Goal: Obtain resource: Download file/media

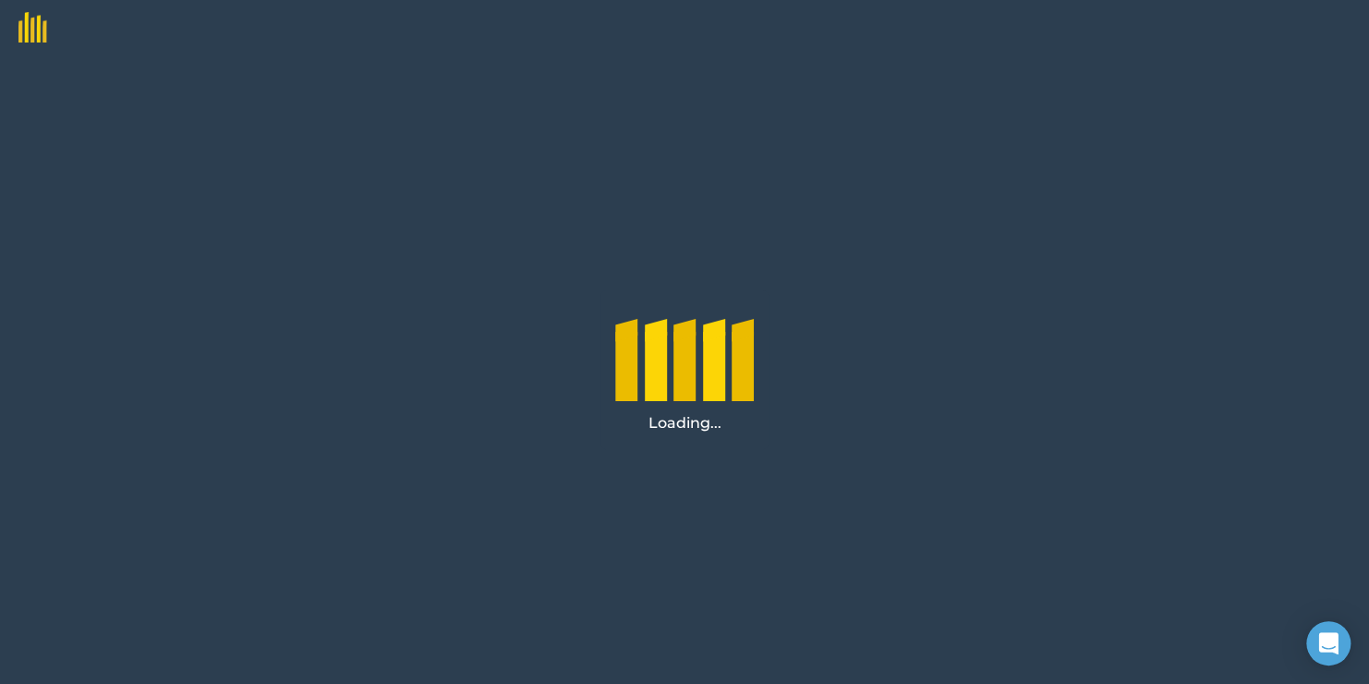
click at [768, 504] on div "Loading..." at bounding box center [684, 369] width 1369 height 628
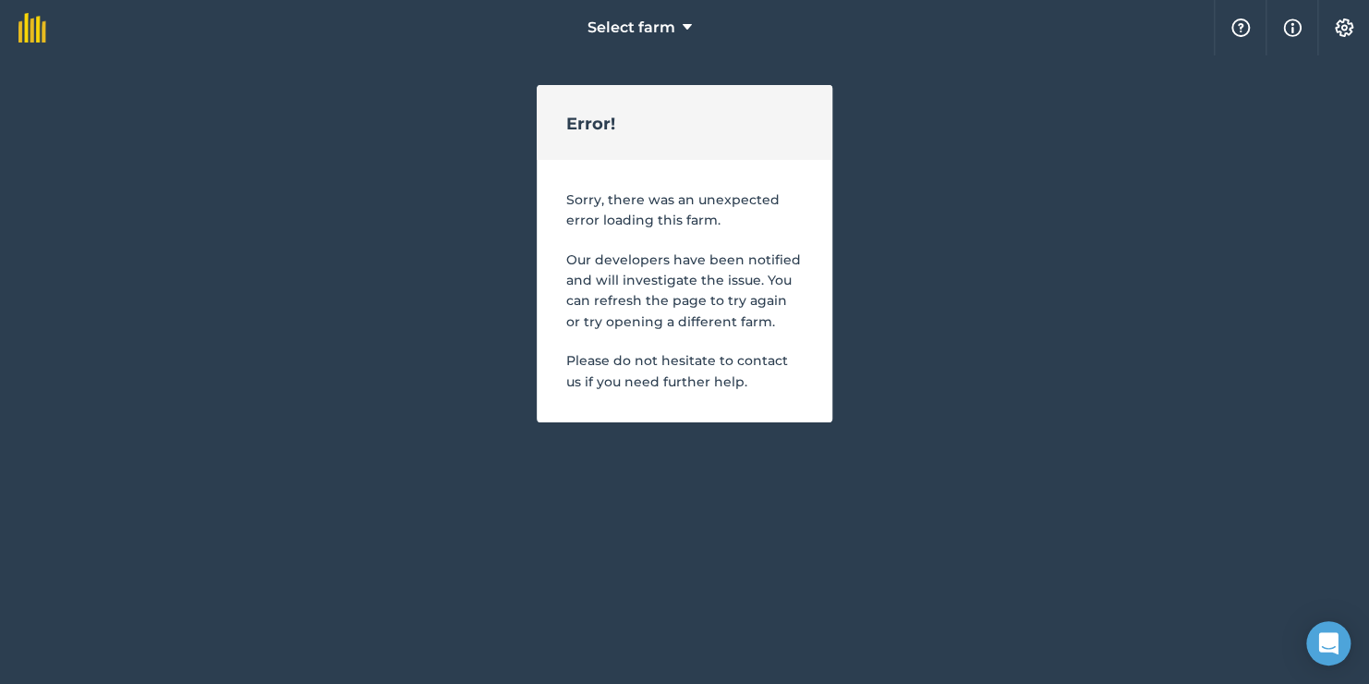
click at [343, 285] on div "Select farm Help Info Settings Error! Sorry, there was an unexpected error load…" at bounding box center [684, 211] width 1369 height 422
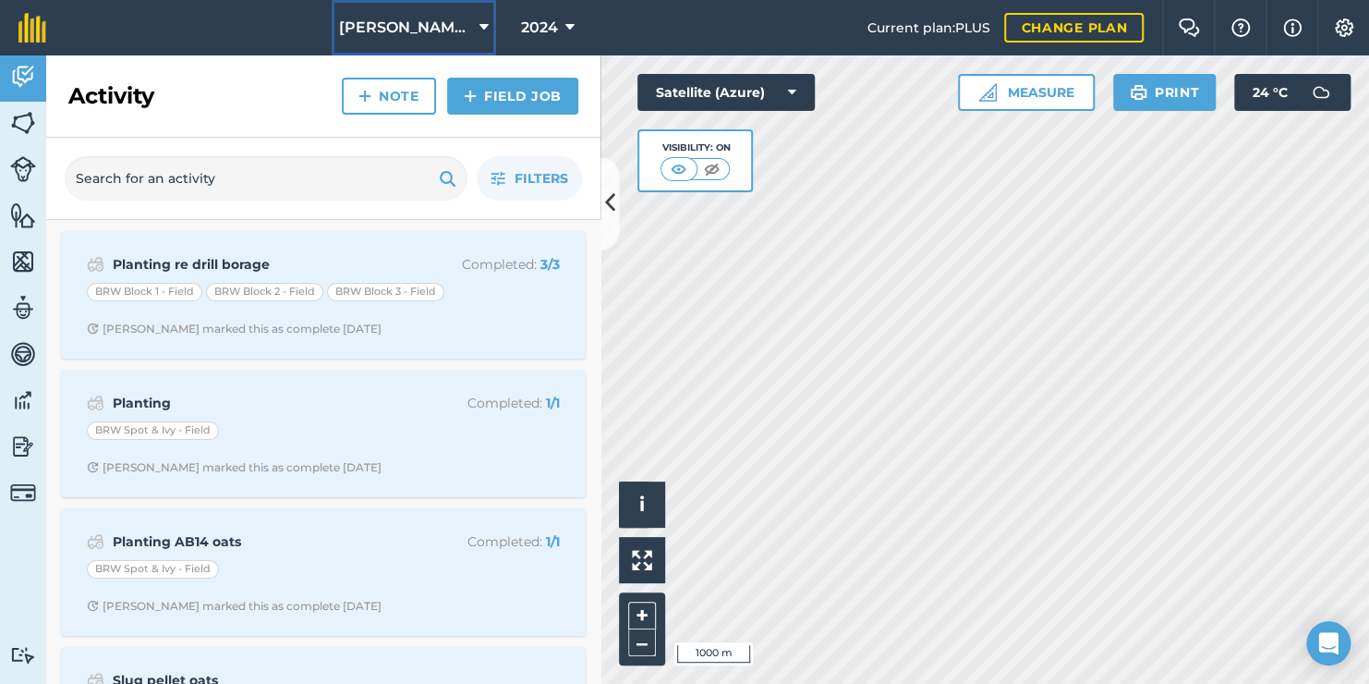
click at [485, 33] on icon at bounding box center [483, 28] width 9 height 22
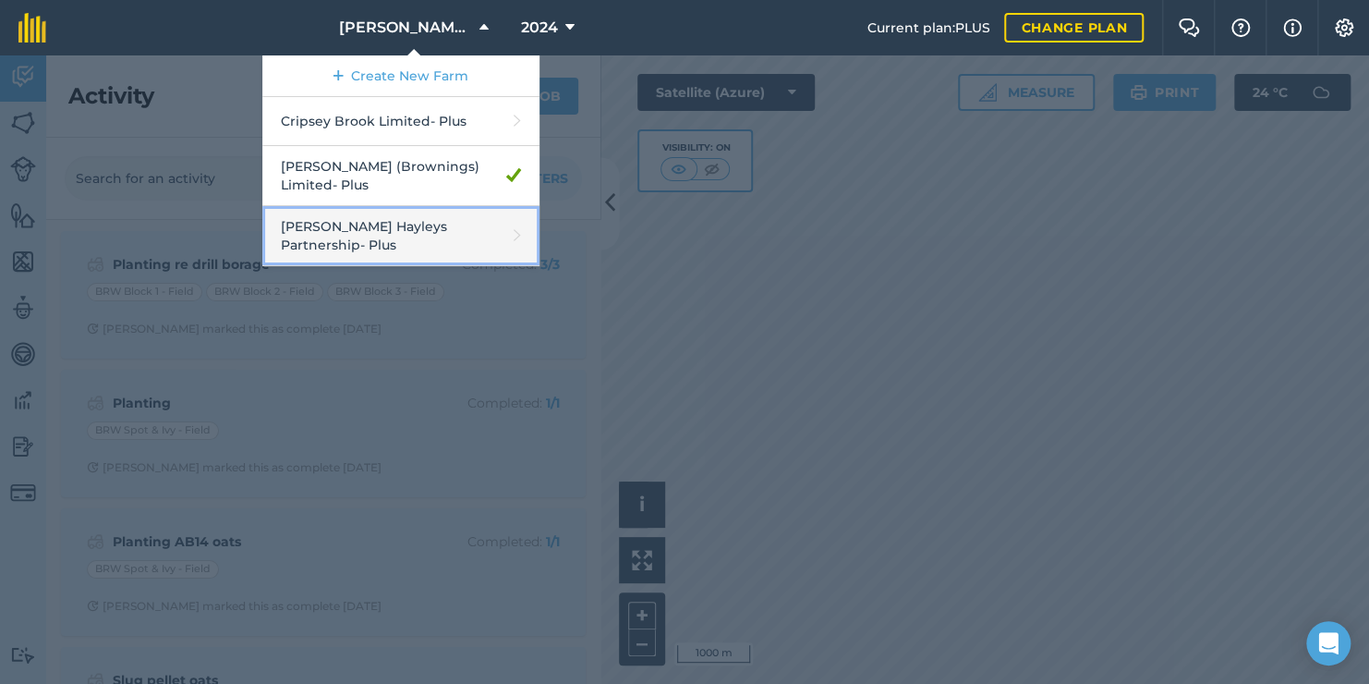
click at [419, 226] on link "Padfield Hayleys Partnership - Plus" at bounding box center [400, 236] width 277 height 60
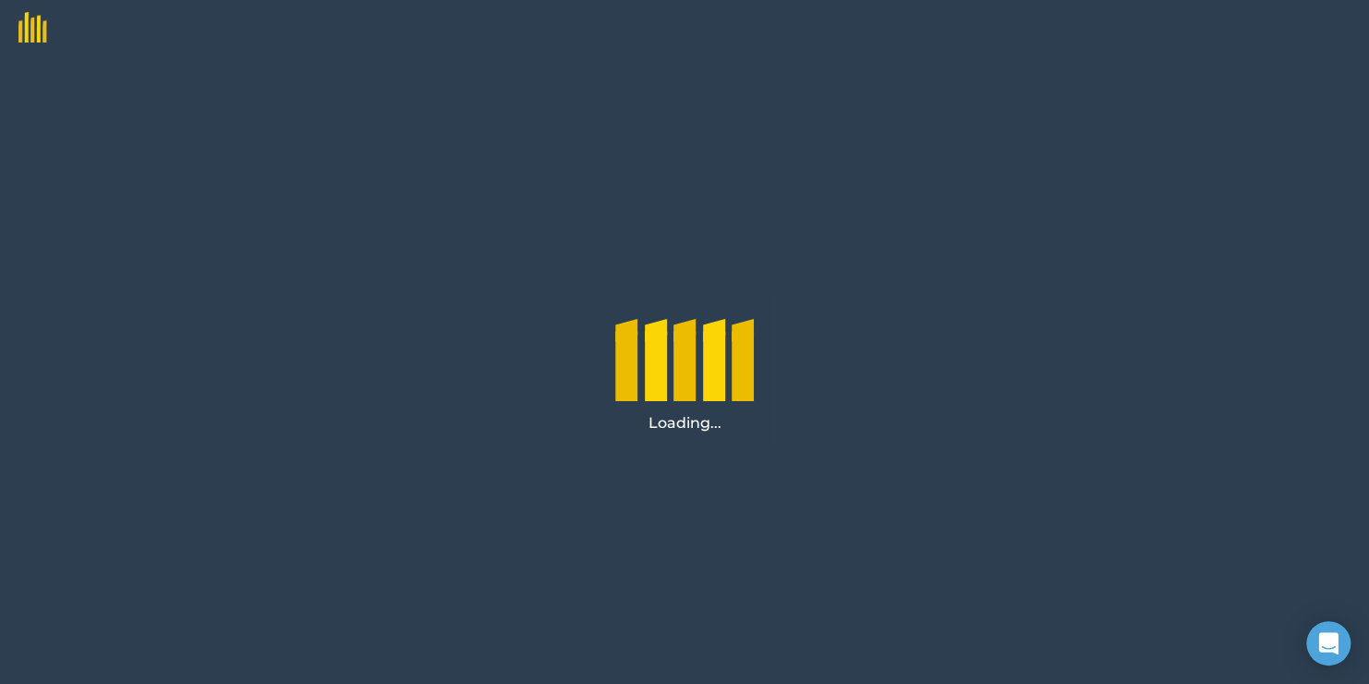
click at [814, 285] on div "Loading..." at bounding box center [684, 369] width 1369 height 628
click at [573, 115] on div "Loading..." at bounding box center [684, 369] width 1369 height 628
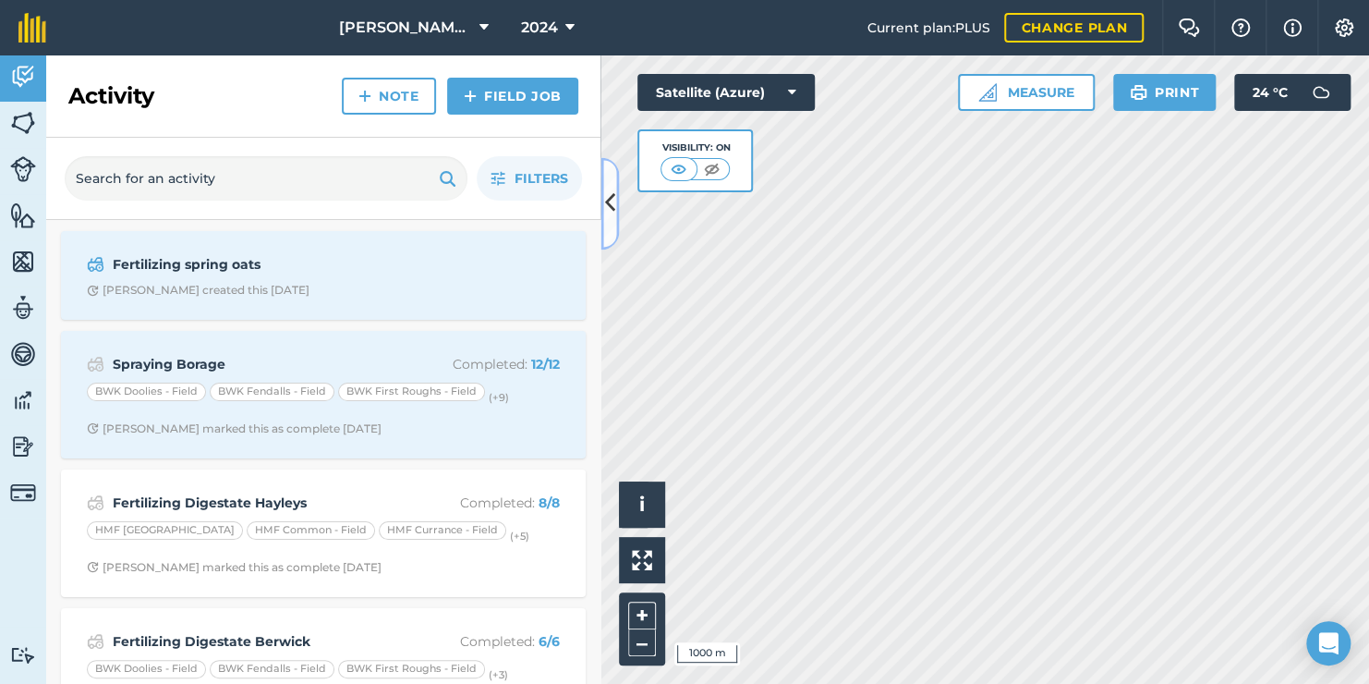
click at [613, 182] on button at bounding box center [610, 203] width 18 height 92
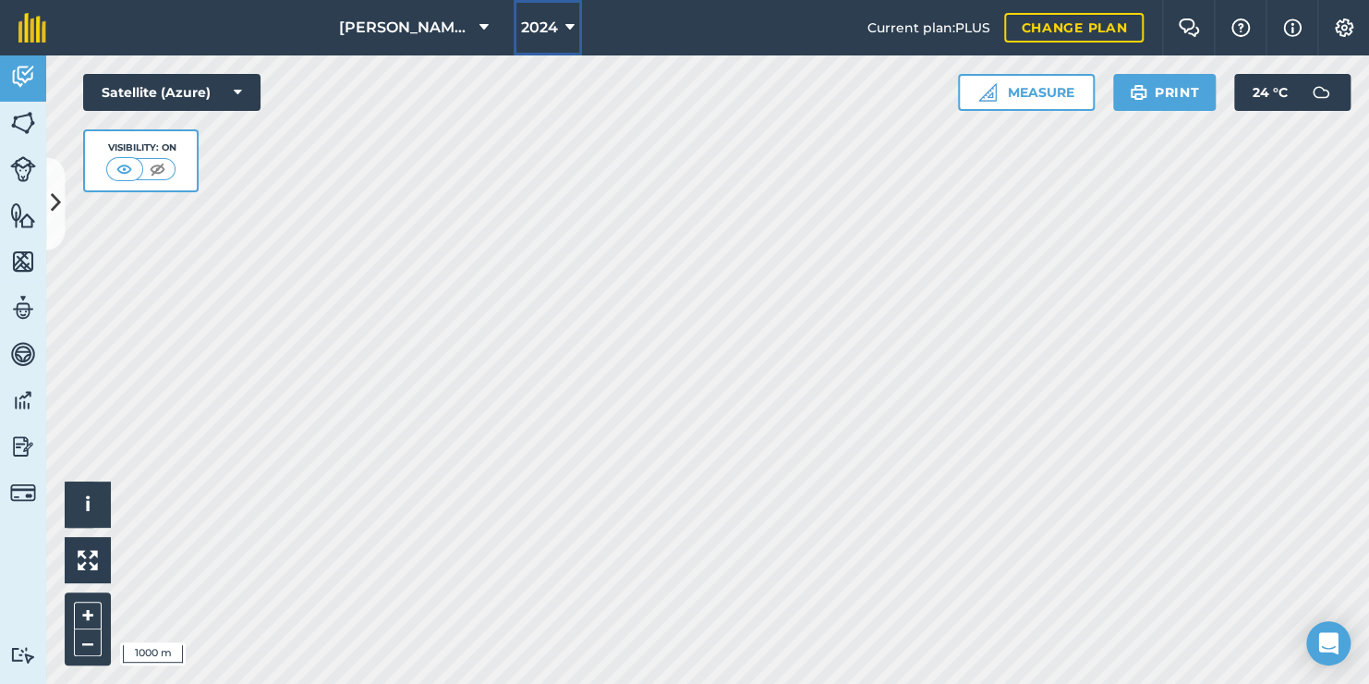
click at [554, 42] on button "2024" at bounding box center [548, 27] width 68 height 55
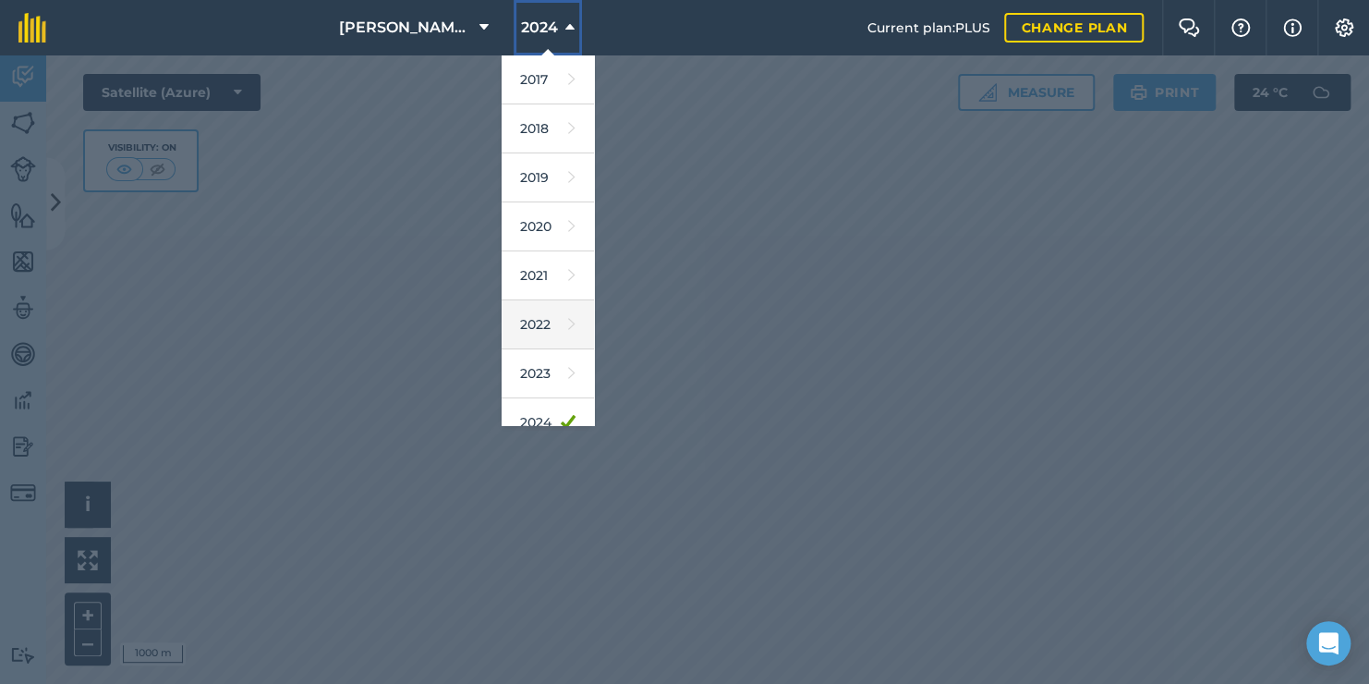
scroll to position [166, 0]
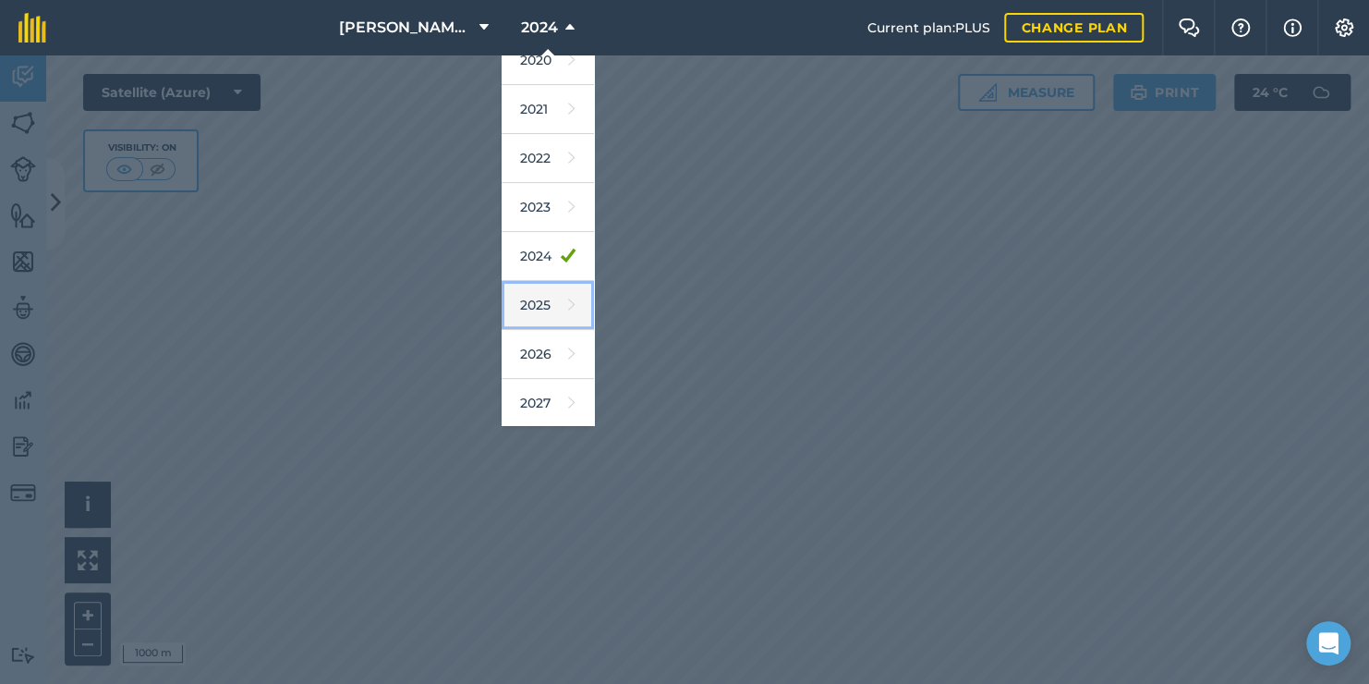
click at [539, 309] on link "2025" at bounding box center [548, 305] width 92 height 49
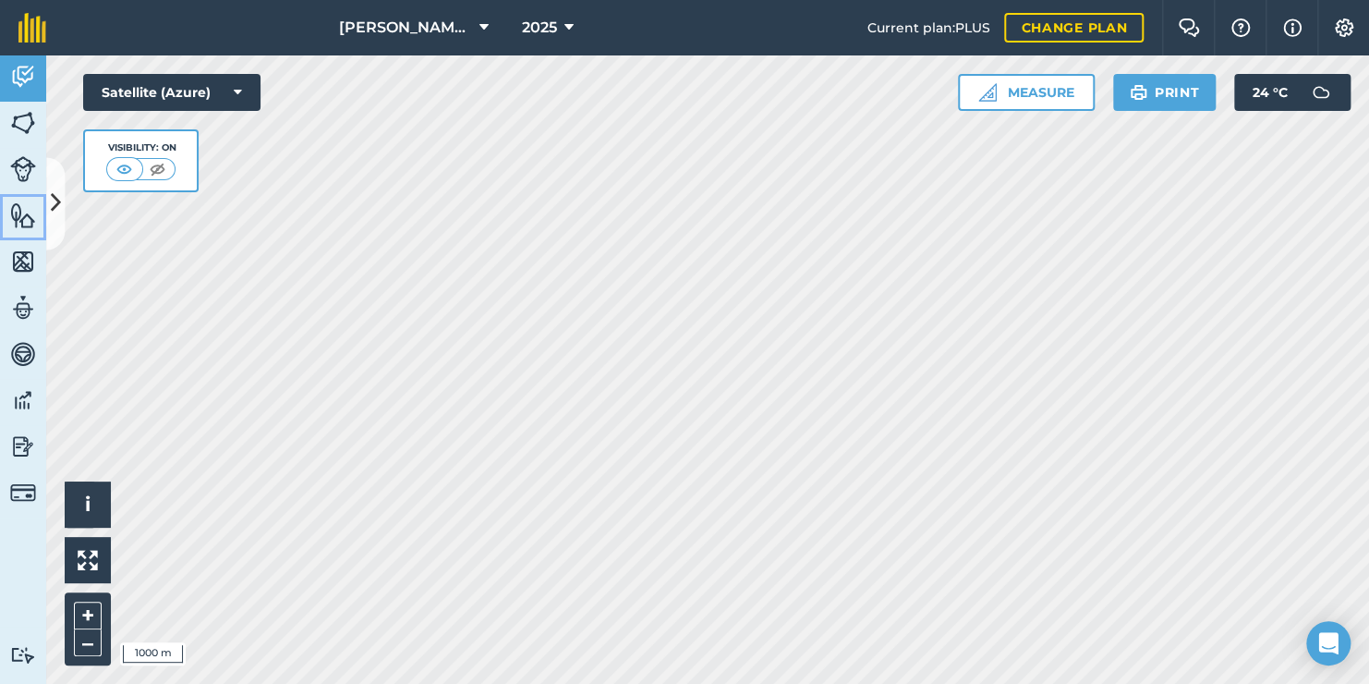
click at [23, 218] on img at bounding box center [23, 215] width 26 height 28
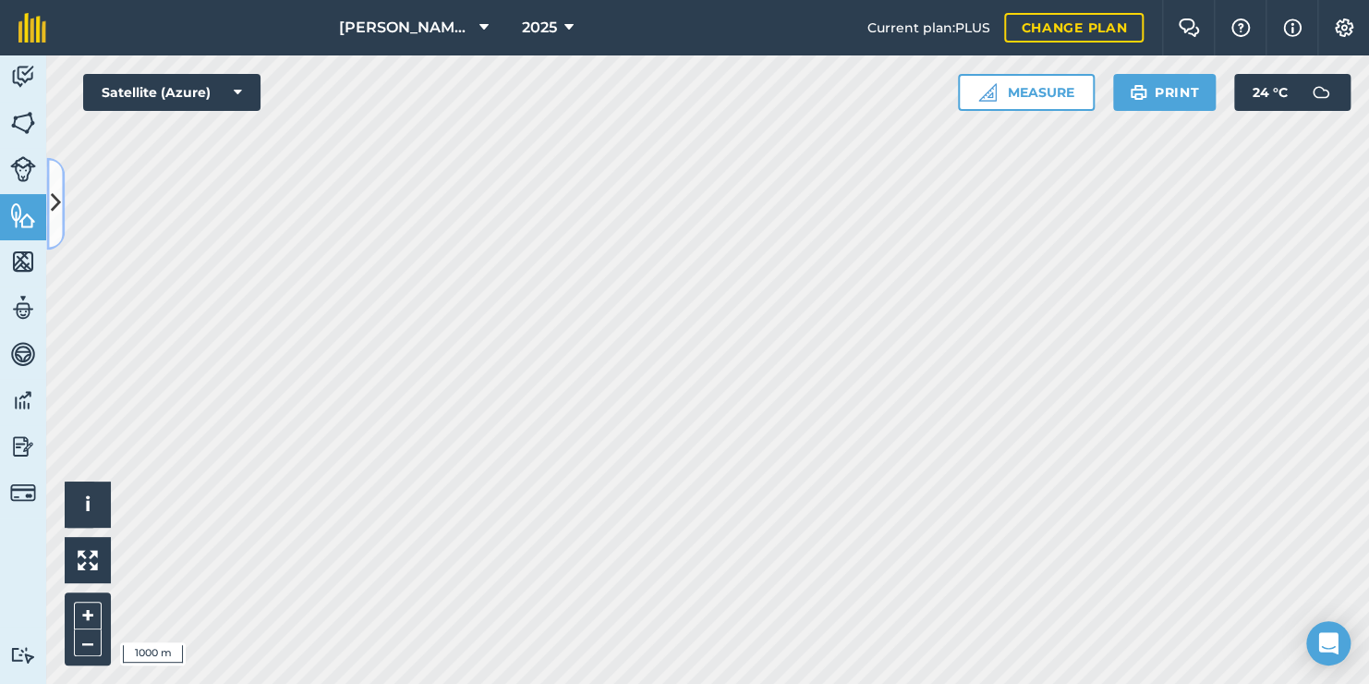
click at [55, 197] on icon at bounding box center [56, 204] width 10 height 32
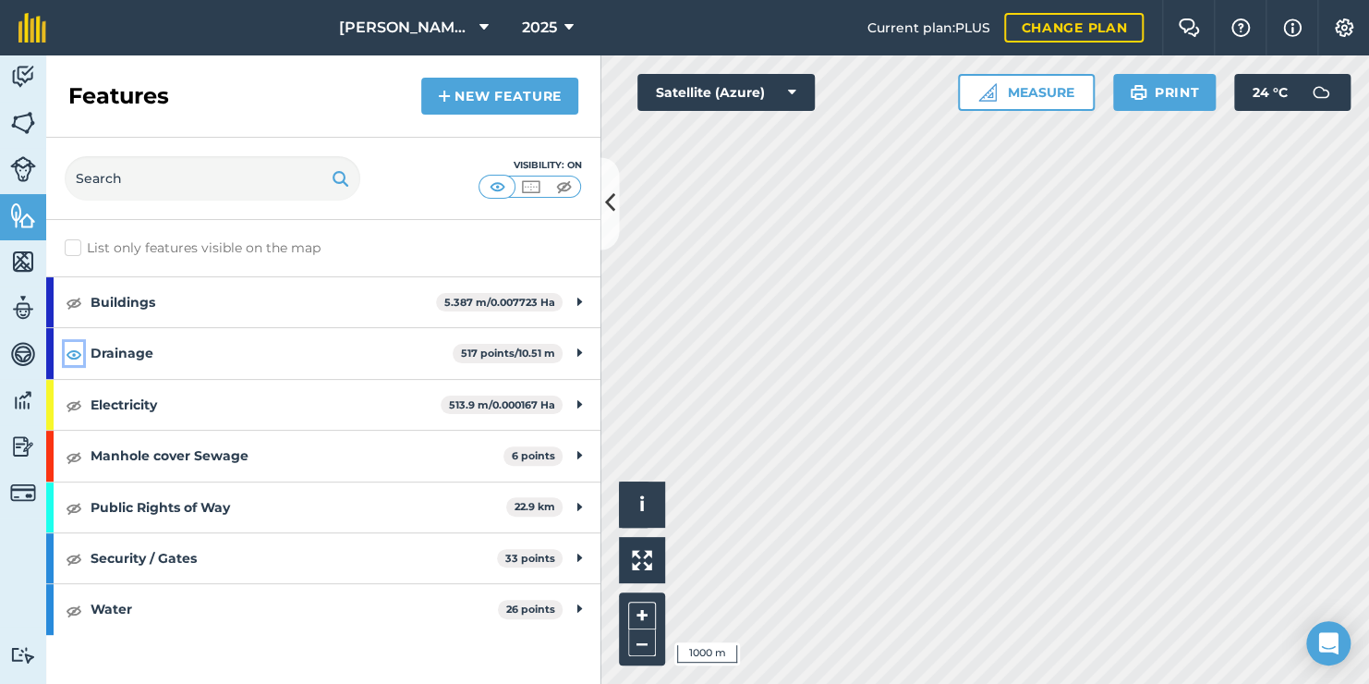
click at [70, 355] on img at bounding box center [74, 354] width 17 height 22
click at [607, 198] on icon at bounding box center [610, 204] width 10 height 32
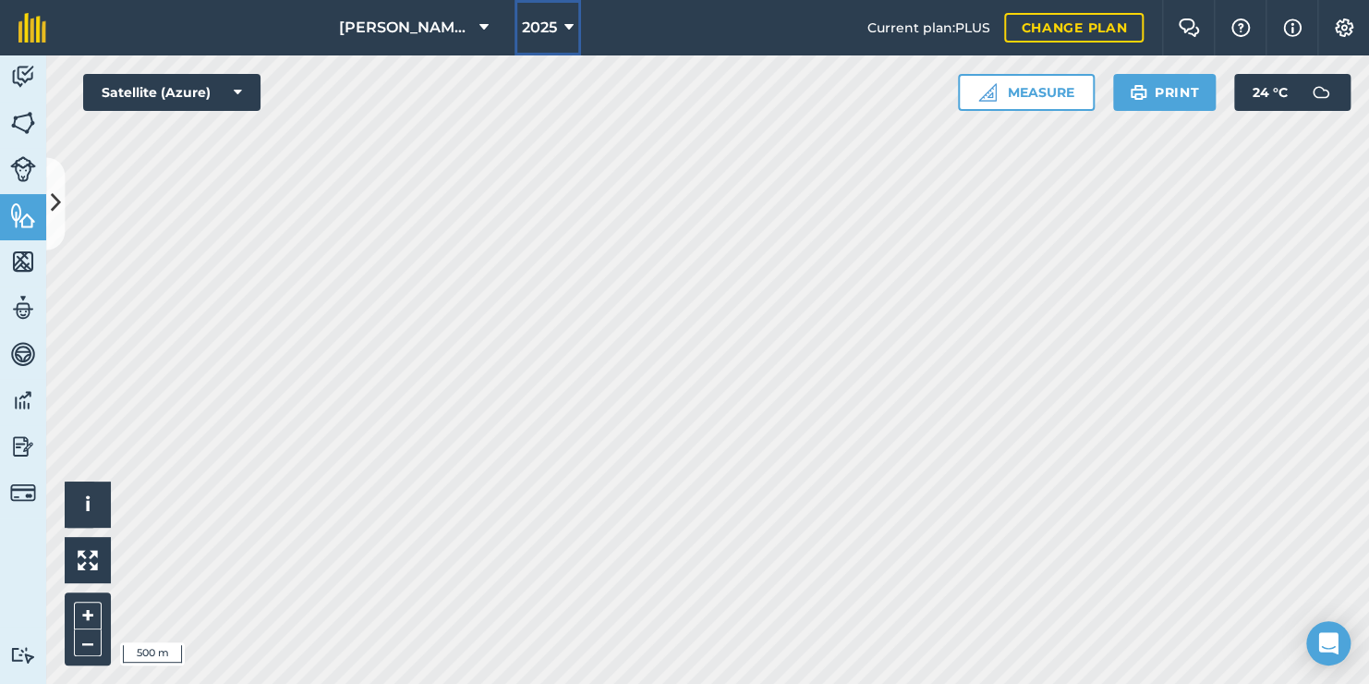
click at [565, 21] on icon at bounding box center [568, 28] width 9 height 22
click at [53, 196] on icon at bounding box center [56, 204] width 10 height 32
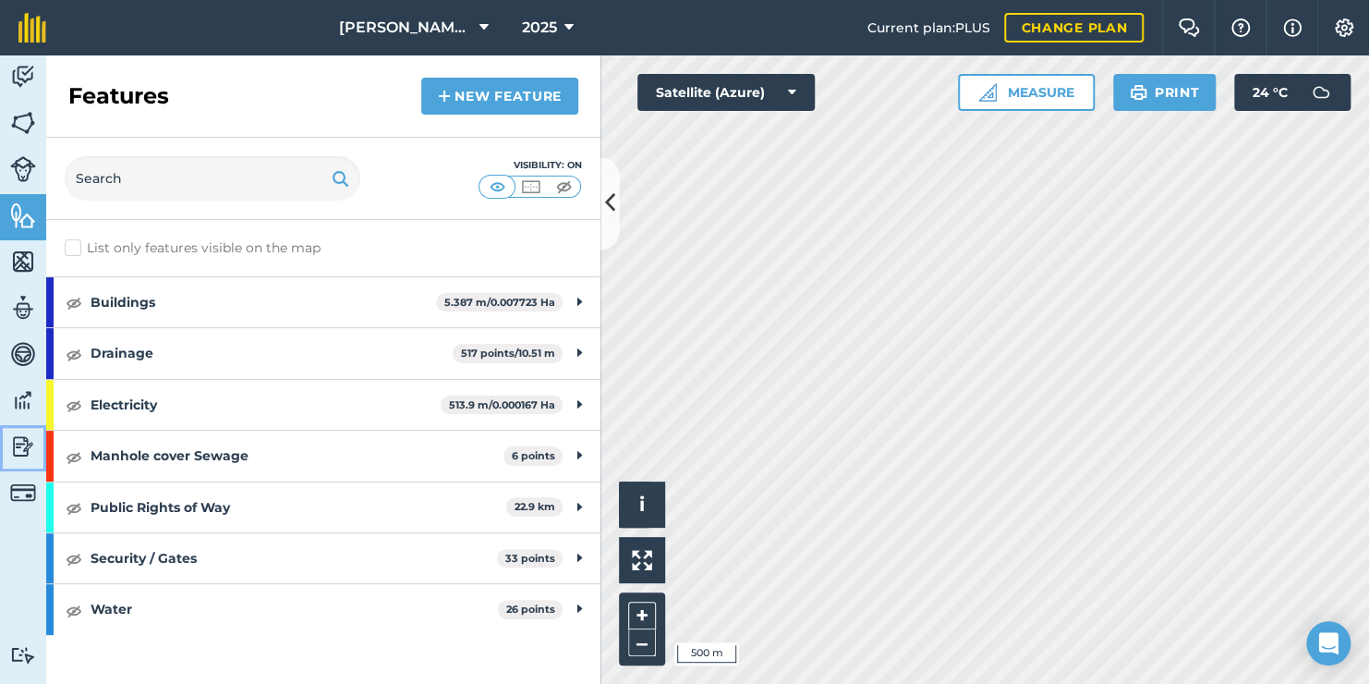
click at [31, 452] on img at bounding box center [23, 446] width 26 height 28
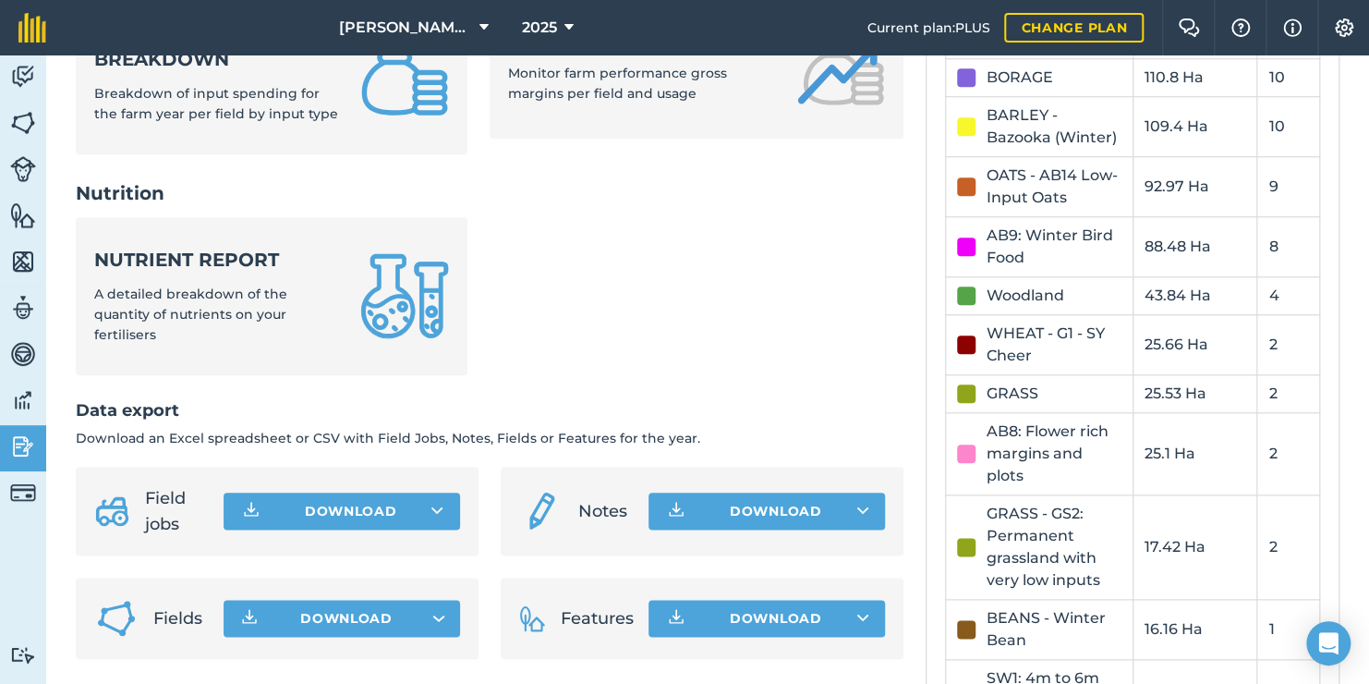
scroll to position [837, 0]
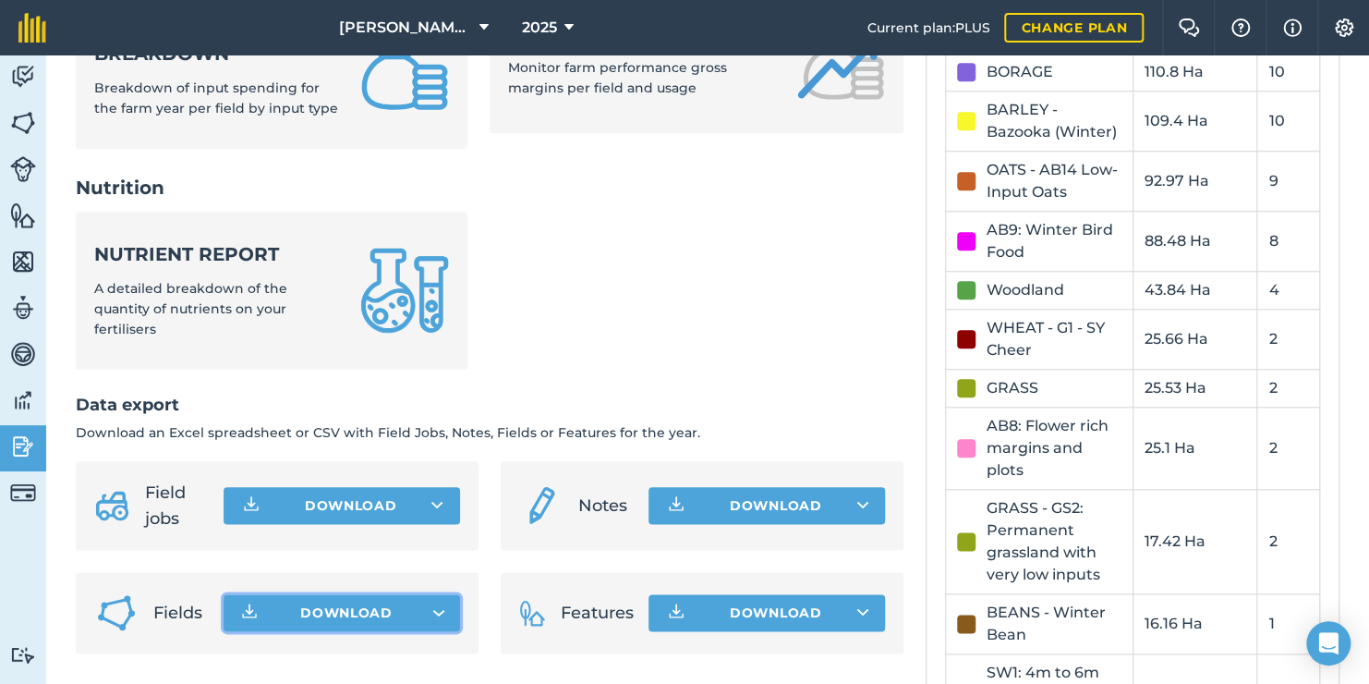
click at [438, 594] on button "Download" at bounding box center [342, 612] width 237 height 37
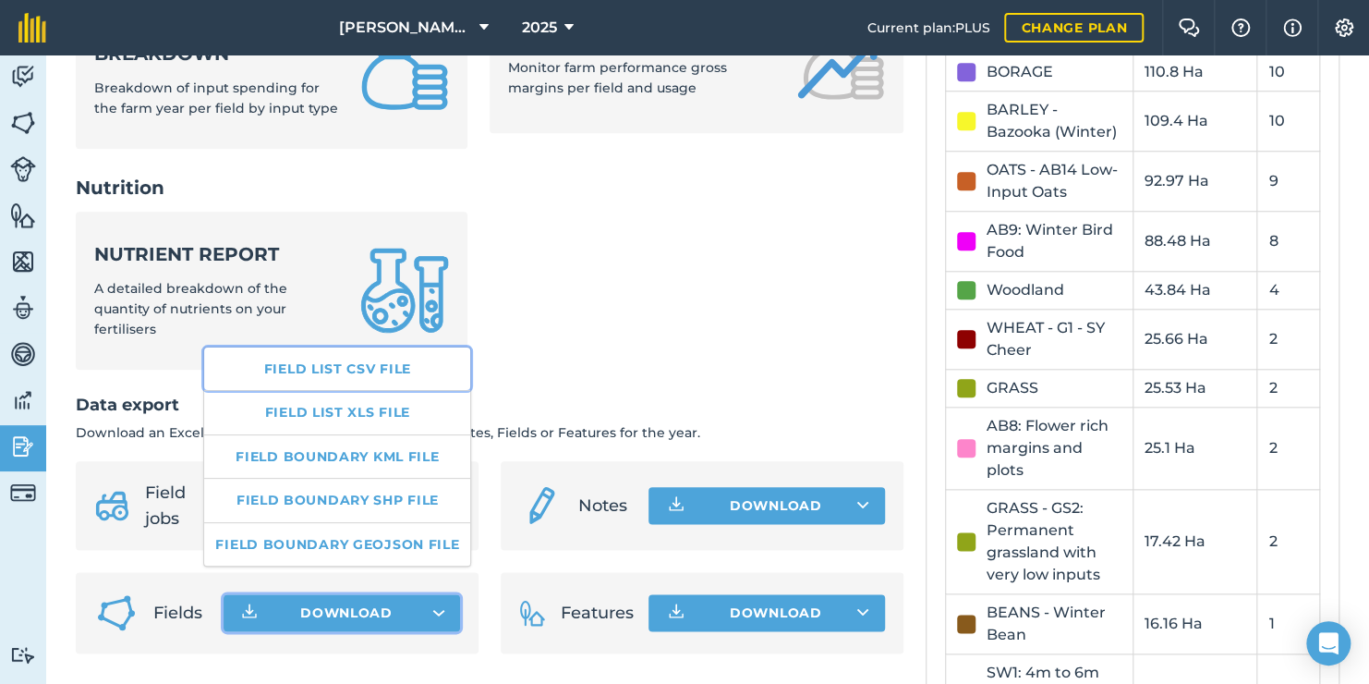
click at [374, 378] on link "Field list CSV file" at bounding box center [337, 368] width 266 height 42
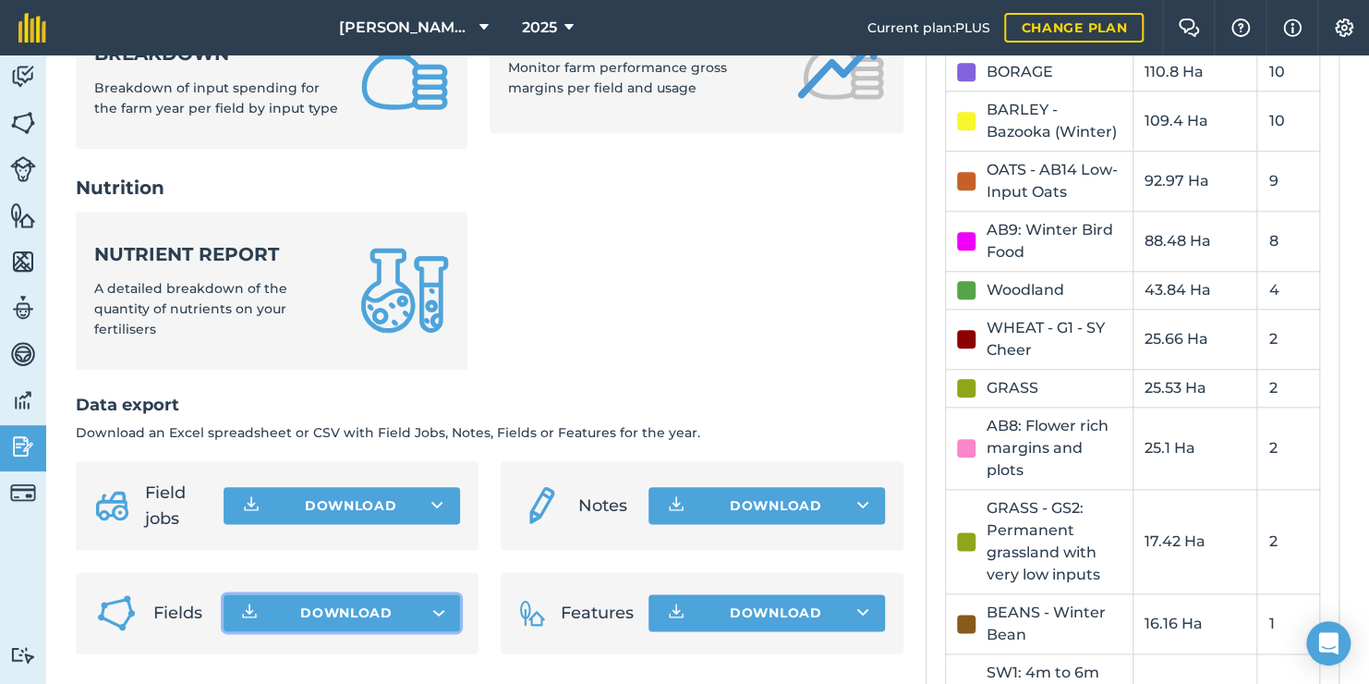
click at [71, 420] on div "2025 Reports Inputs Input summary Summary of input totals applied this farm yea…" at bounding box center [707, 246] width 1323 height 2057
click at [549, 43] on button "2025" at bounding box center [548, 27] width 67 height 55
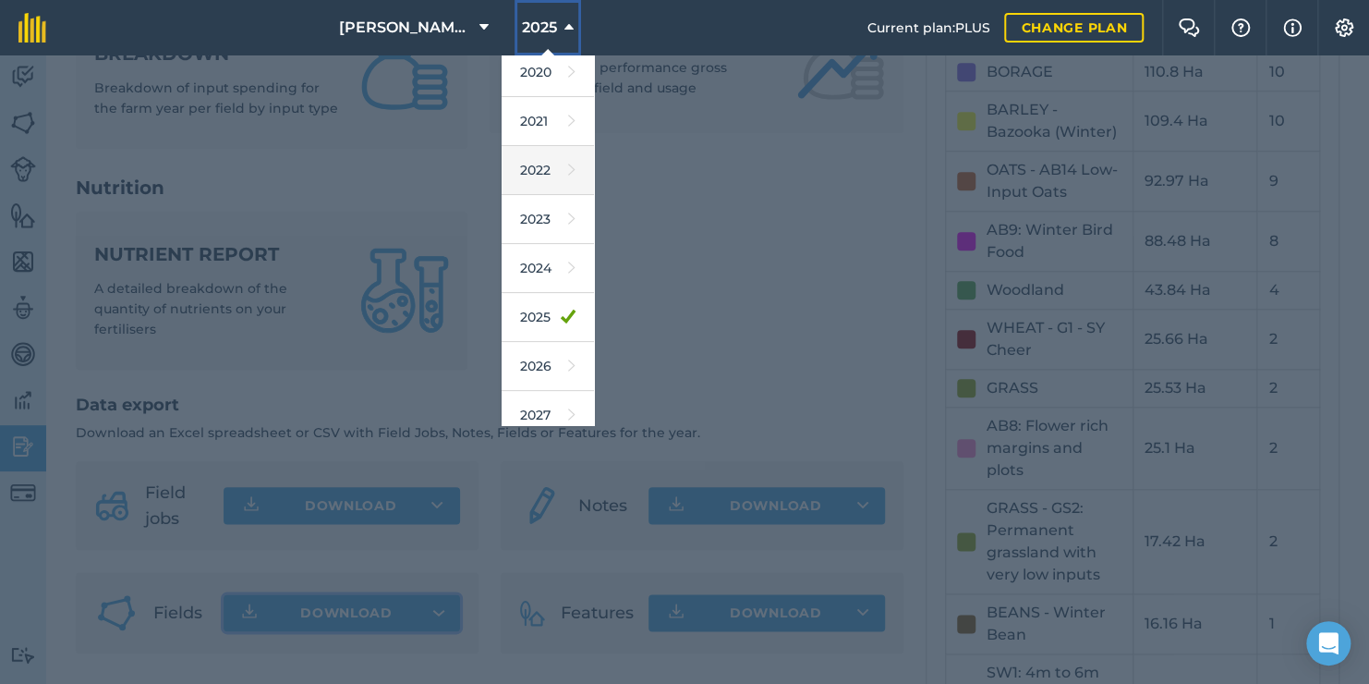
scroll to position [157, 0]
click at [533, 363] on link "2026" at bounding box center [548, 363] width 92 height 49
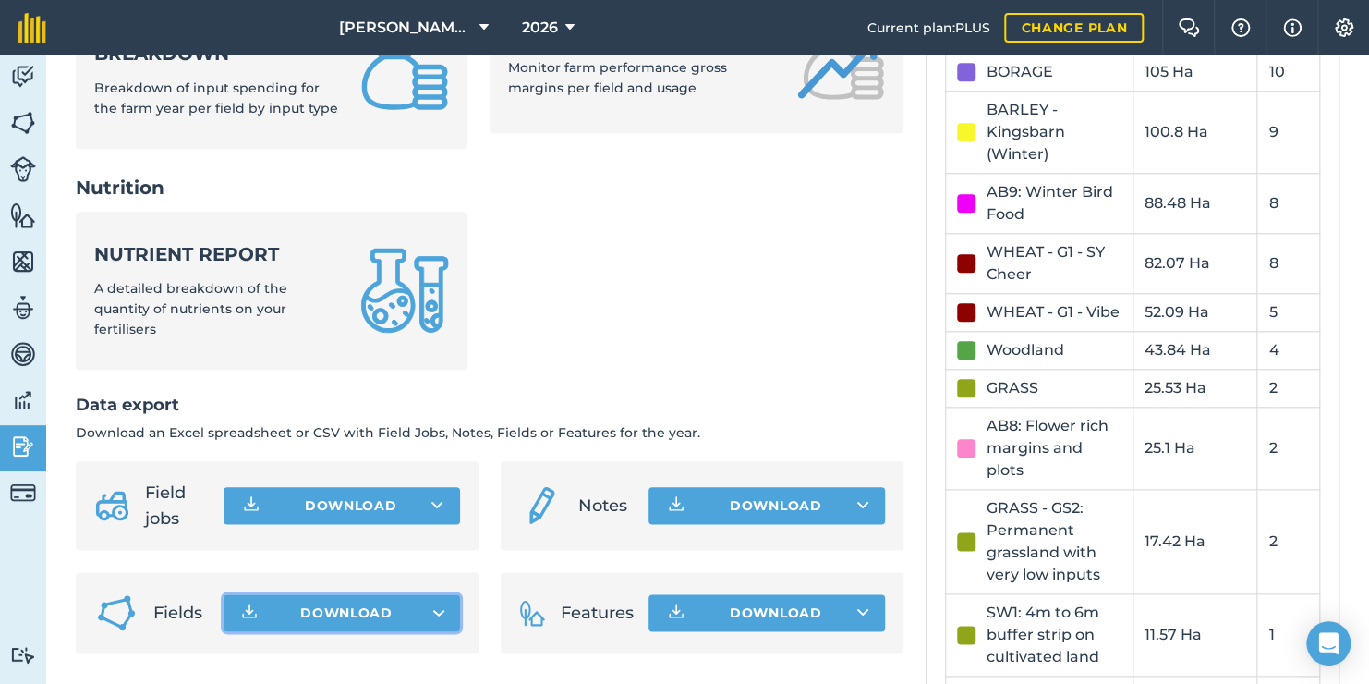
click at [430, 594] on button "Download" at bounding box center [342, 612] width 237 height 37
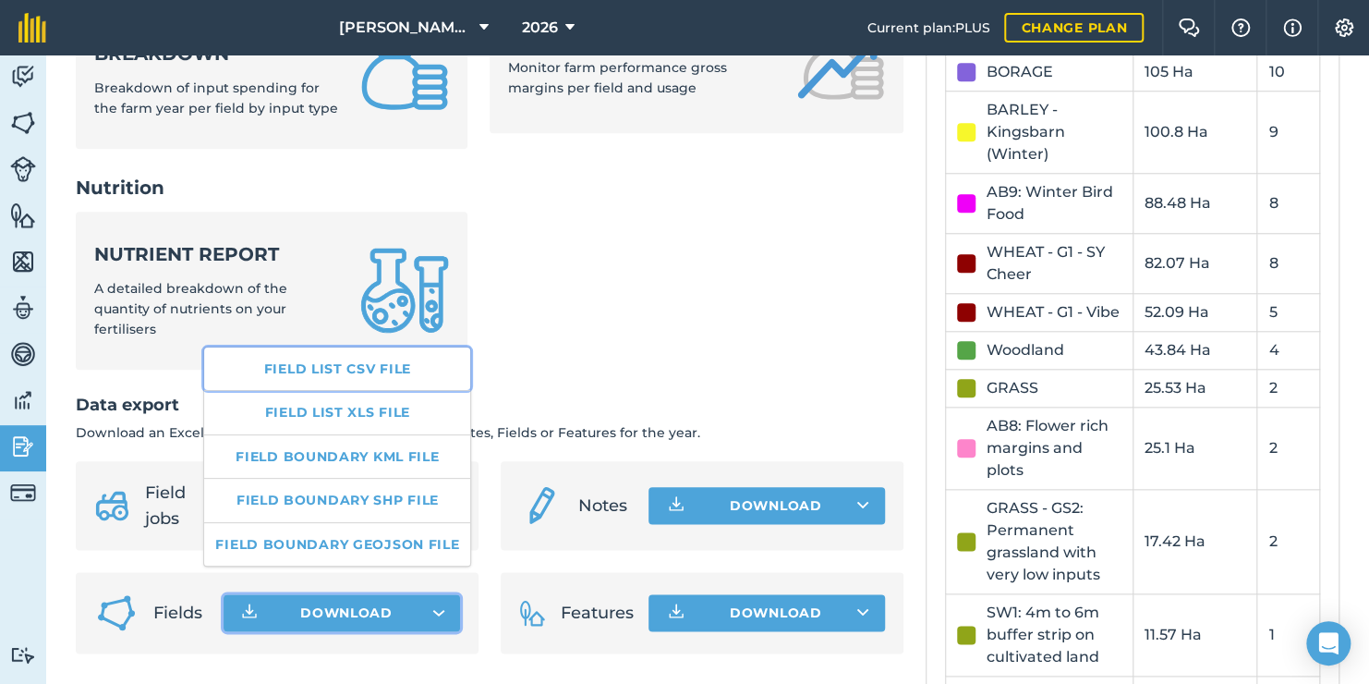
click at [383, 379] on link "Field list CSV file" at bounding box center [337, 368] width 266 height 42
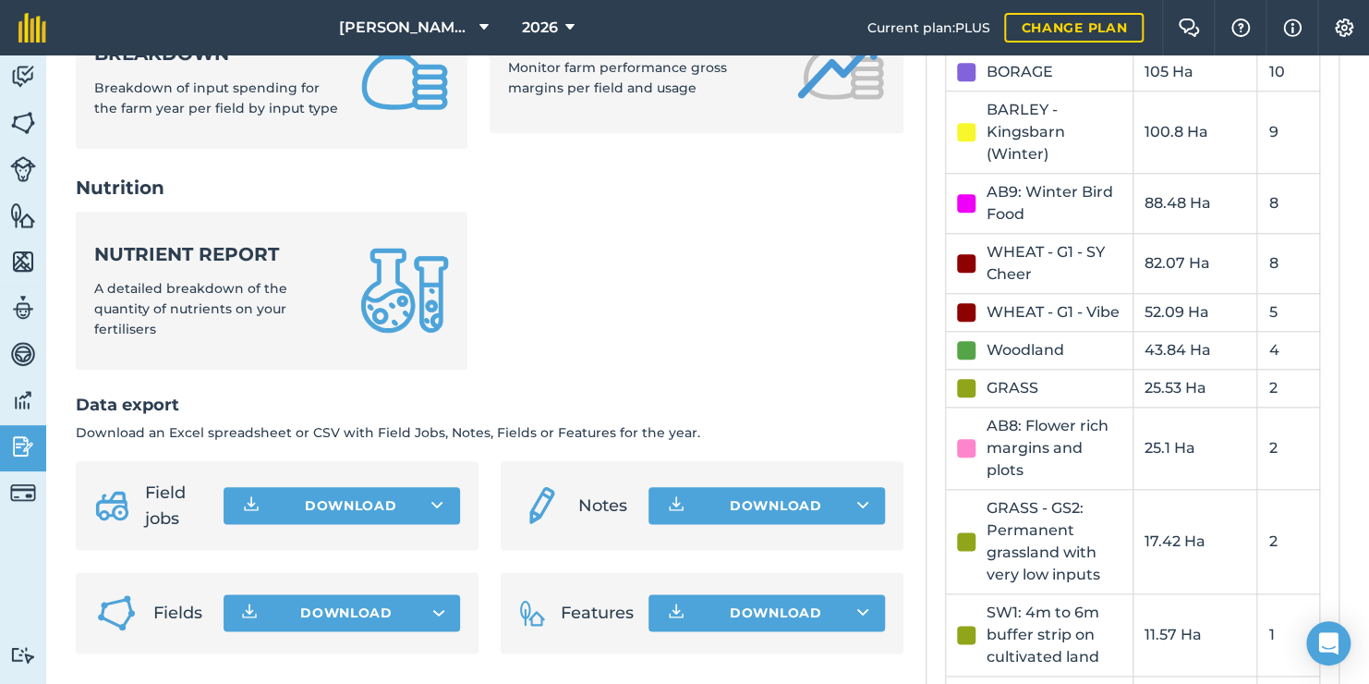
click at [60, 203] on div "2026 Reports Inputs Input summary Summary of input totals applied this farm yea…" at bounding box center [707, 186] width 1323 height 1936
click at [547, 35] on span "2026" at bounding box center [540, 28] width 36 height 22
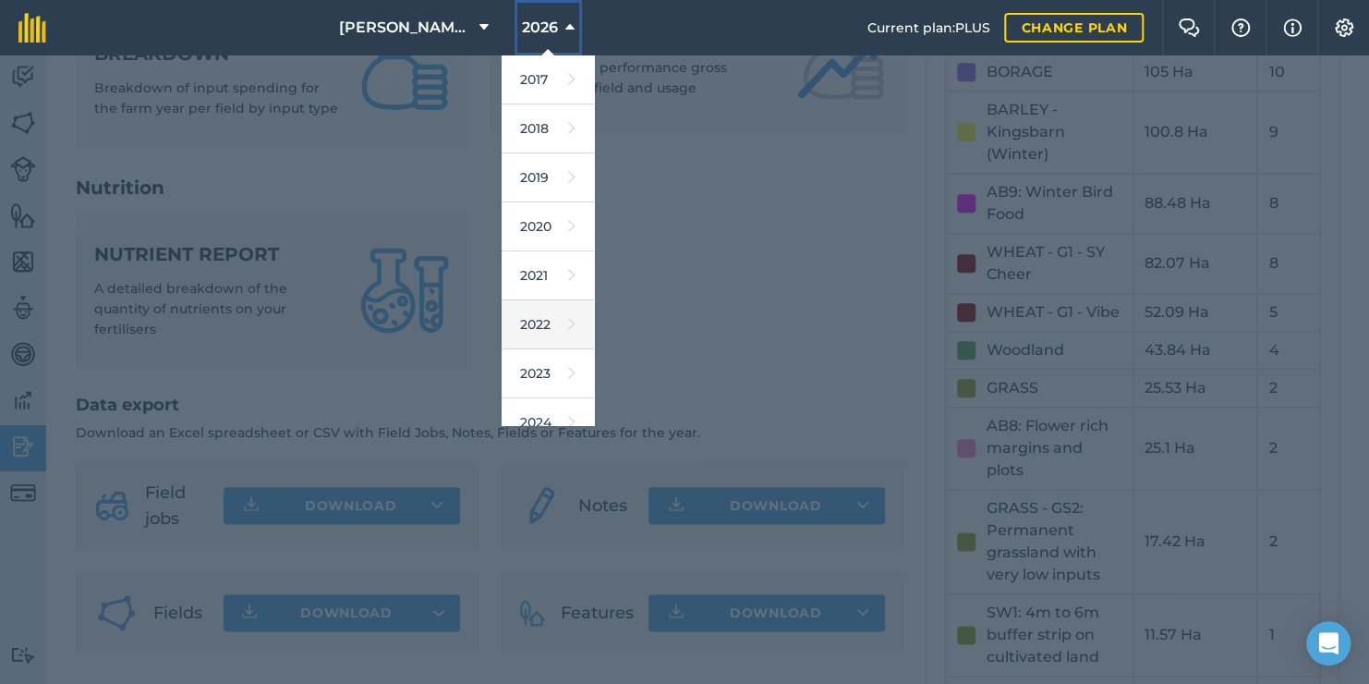
scroll to position [48, 0]
click at [537, 373] on link "2024" at bounding box center [548, 374] width 92 height 49
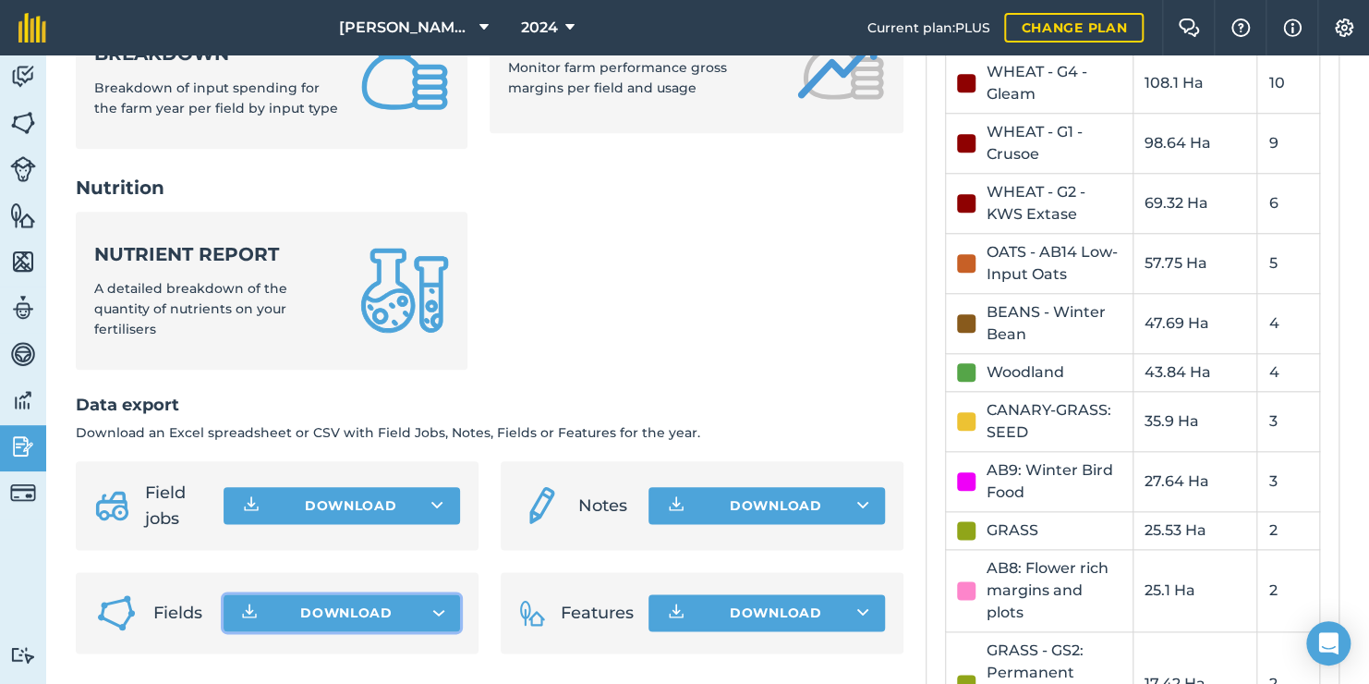
click at [442, 594] on button "Download" at bounding box center [342, 612] width 237 height 37
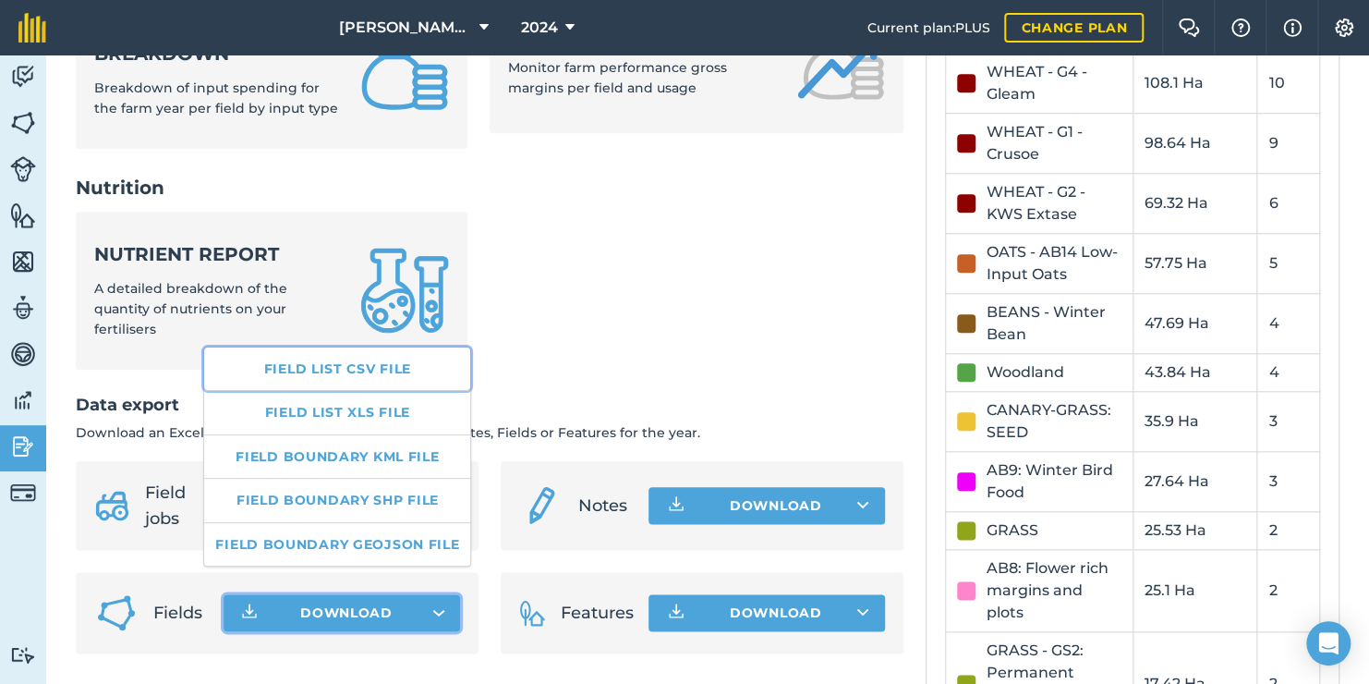
click at [352, 358] on link "Field list CSV file" at bounding box center [337, 368] width 266 height 42
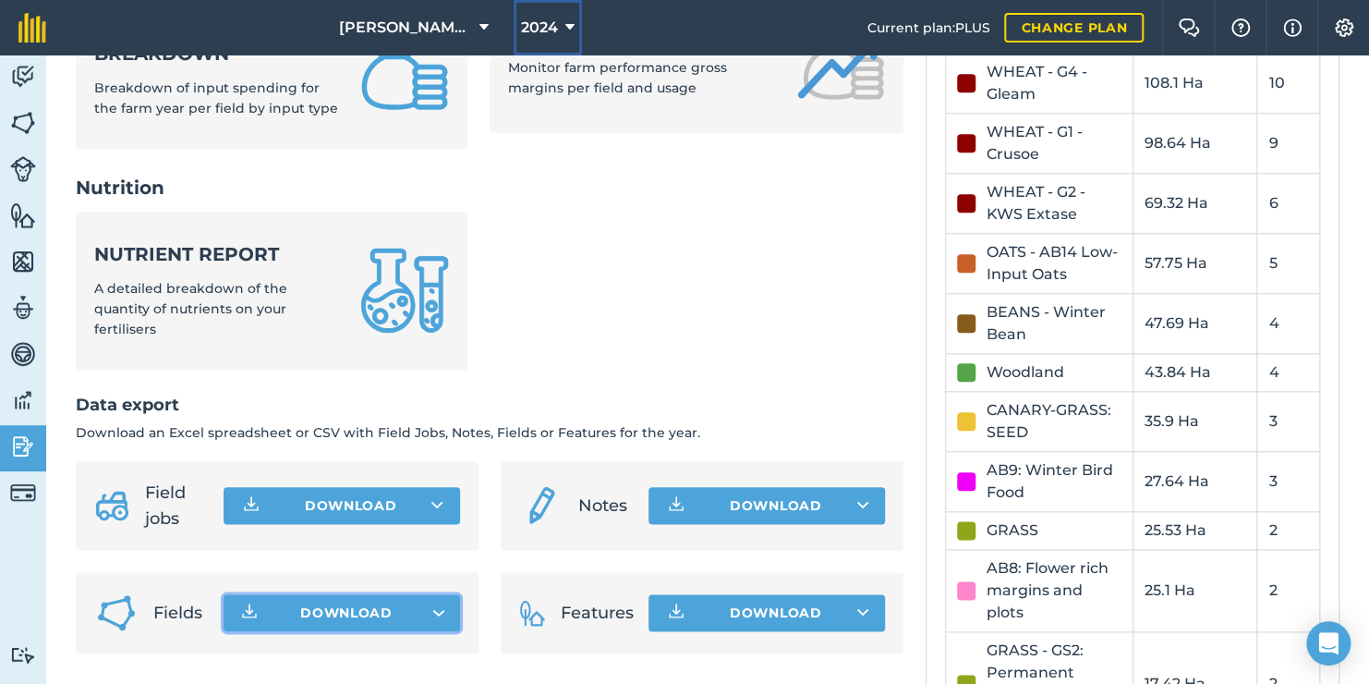
click at [545, 32] on span "2024" at bounding box center [539, 28] width 37 height 22
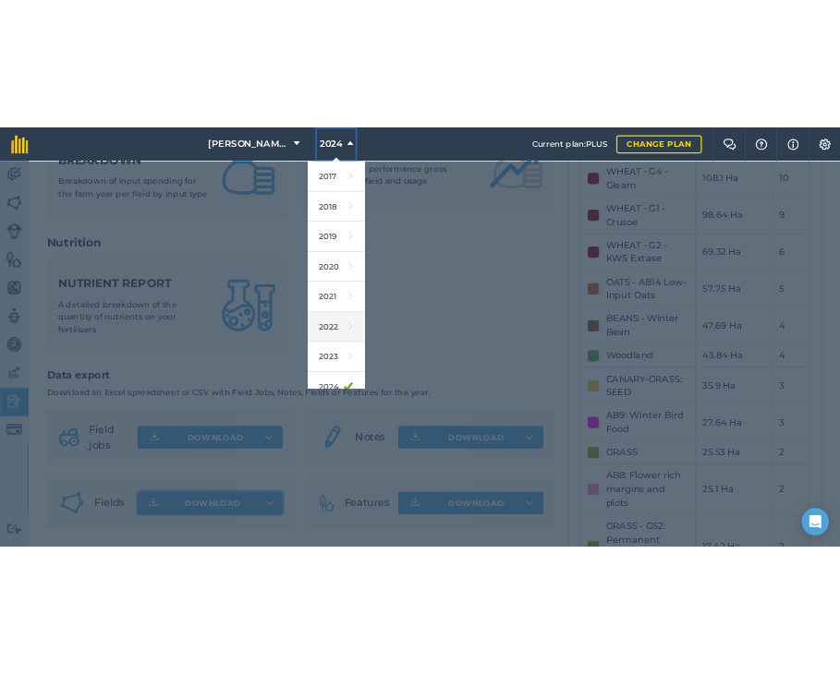
scroll to position [140, 0]
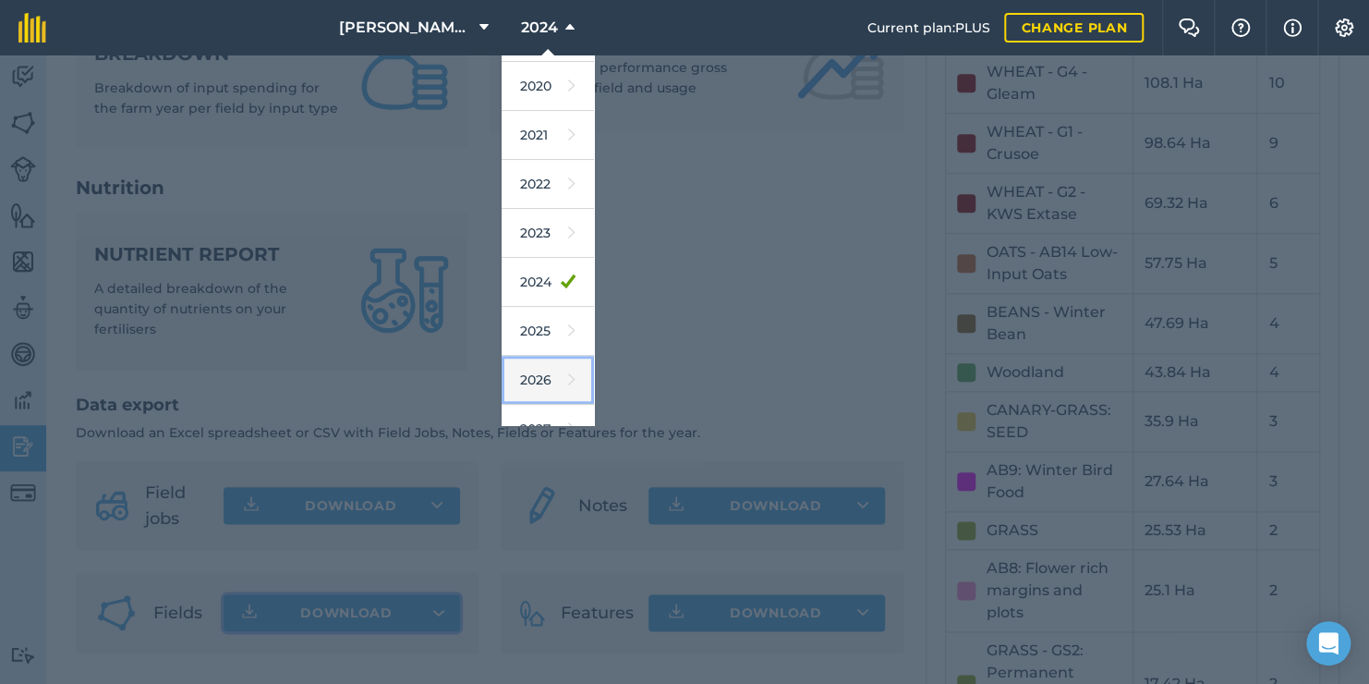
click at [546, 372] on link "2026" at bounding box center [548, 380] width 92 height 49
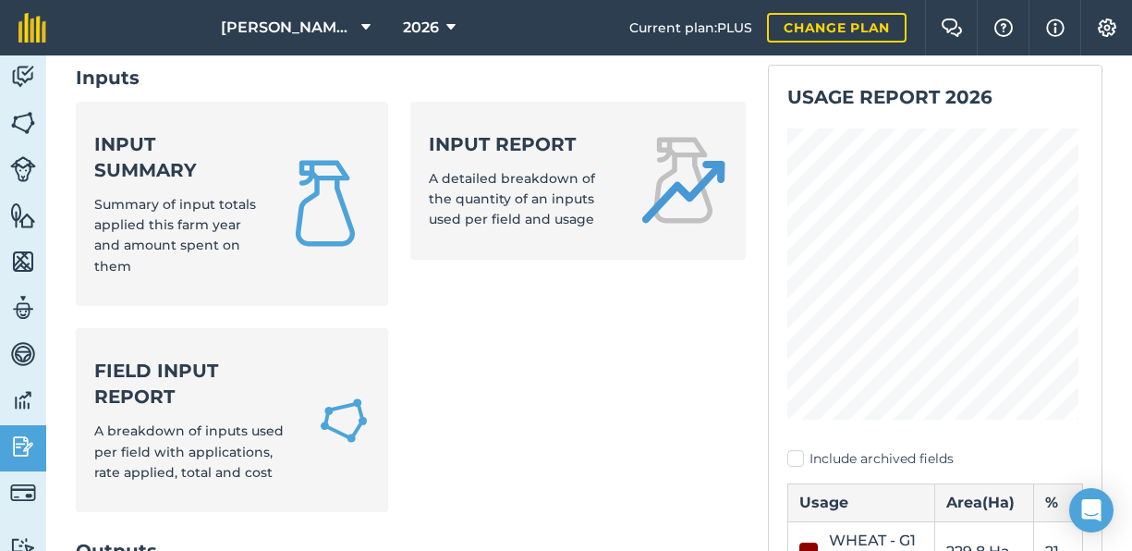
scroll to position [0, 0]
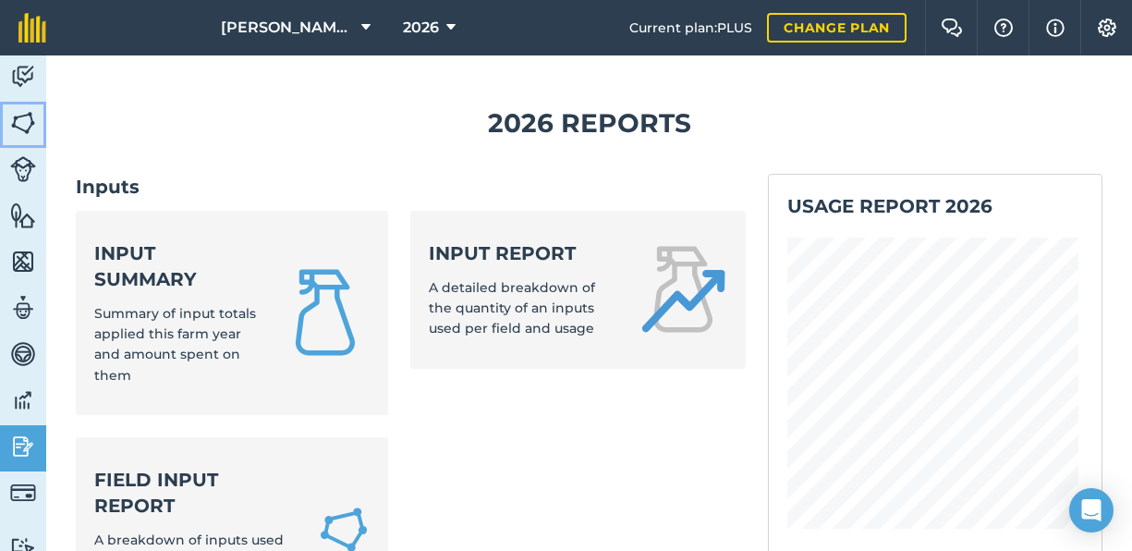
click at [25, 129] on img at bounding box center [23, 123] width 26 height 28
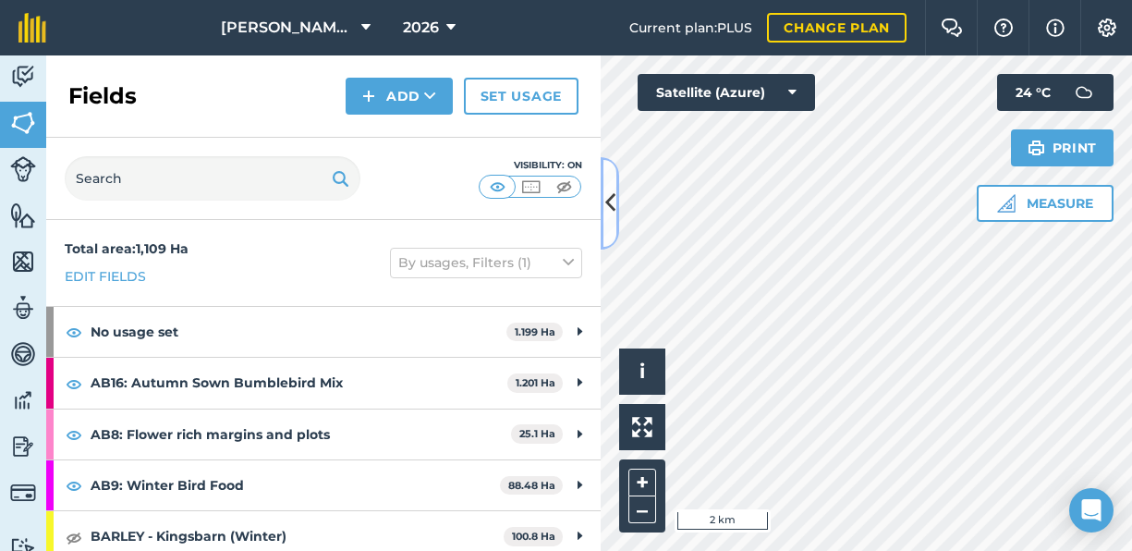
click at [613, 219] on icon at bounding box center [610, 203] width 10 height 32
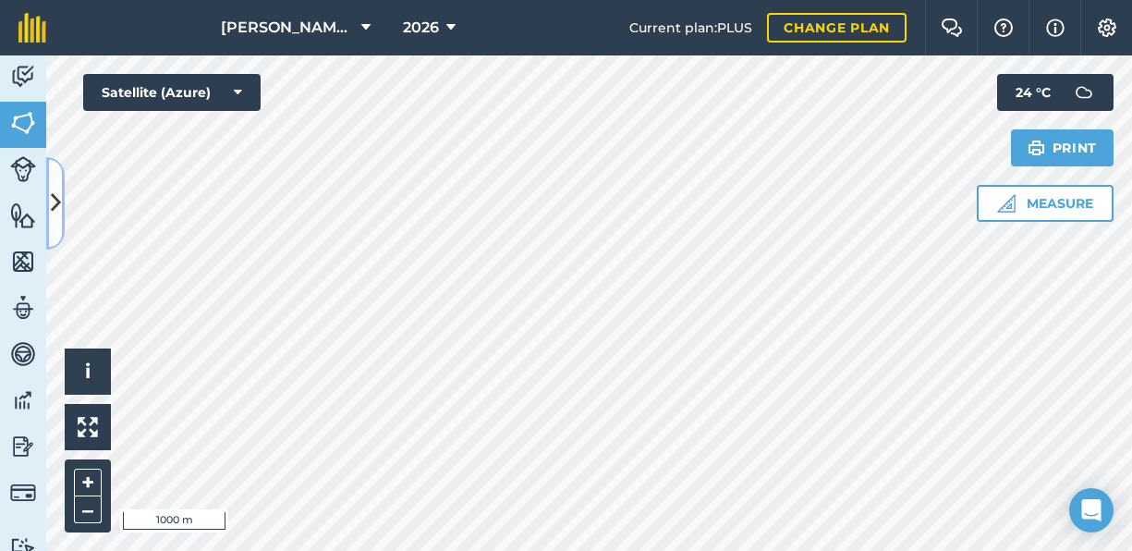
click at [57, 208] on icon at bounding box center [56, 203] width 10 height 32
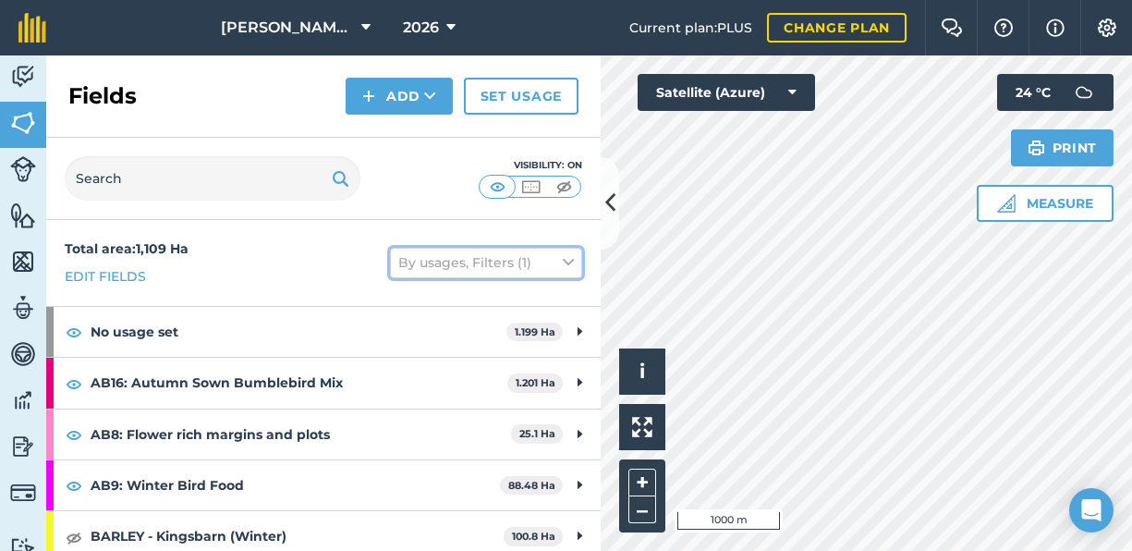
click at [544, 271] on button "By usages, Filters (1)" at bounding box center [486, 263] width 192 height 30
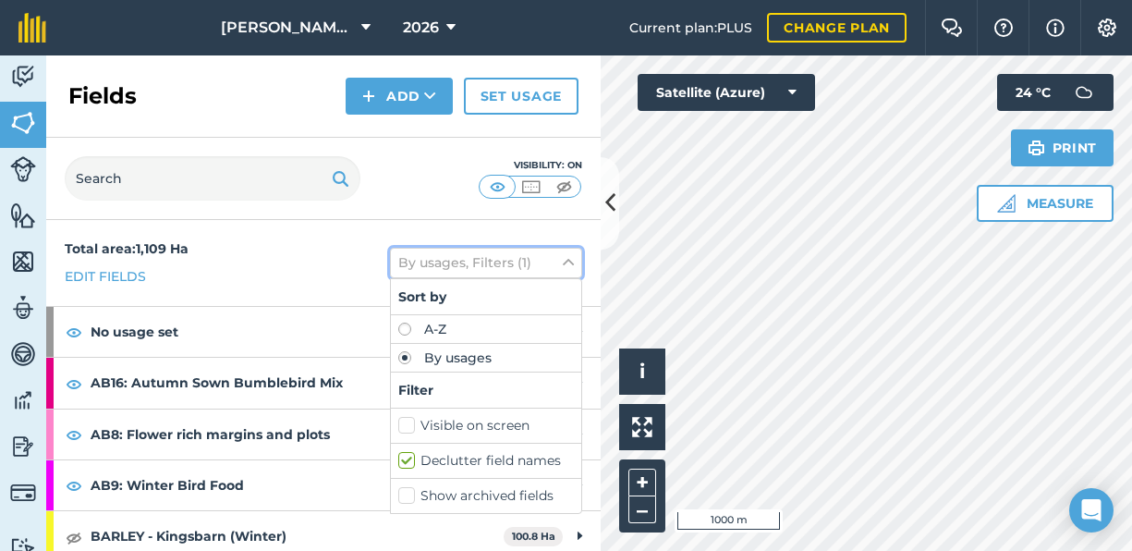
click at [544, 271] on button "By usages, Filters (1)" at bounding box center [486, 263] width 192 height 30
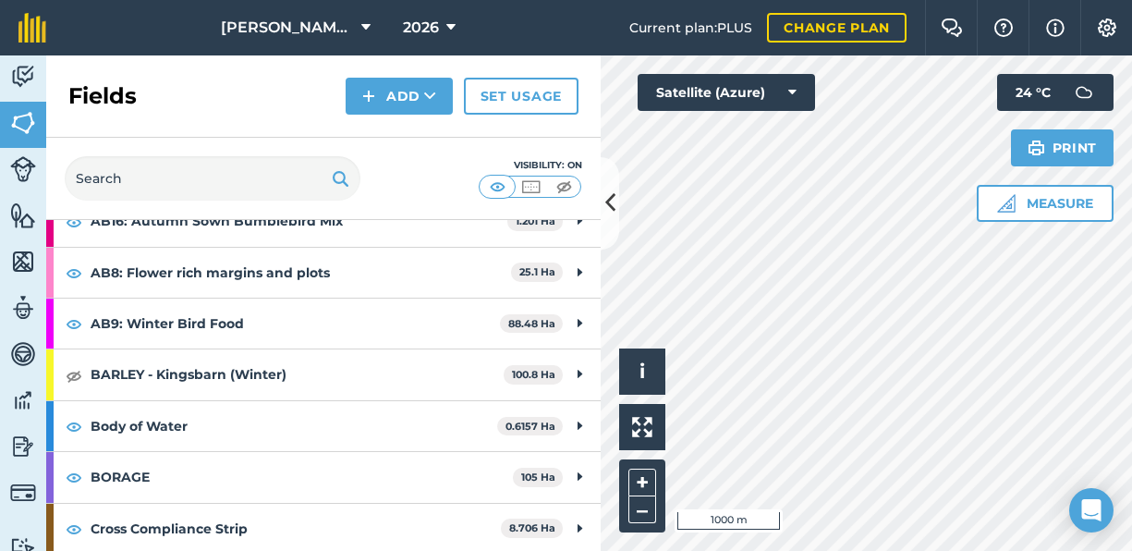
scroll to position [163, 0]
click at [79, 370] on img at bounding box center [74, 374] width 17 height 22
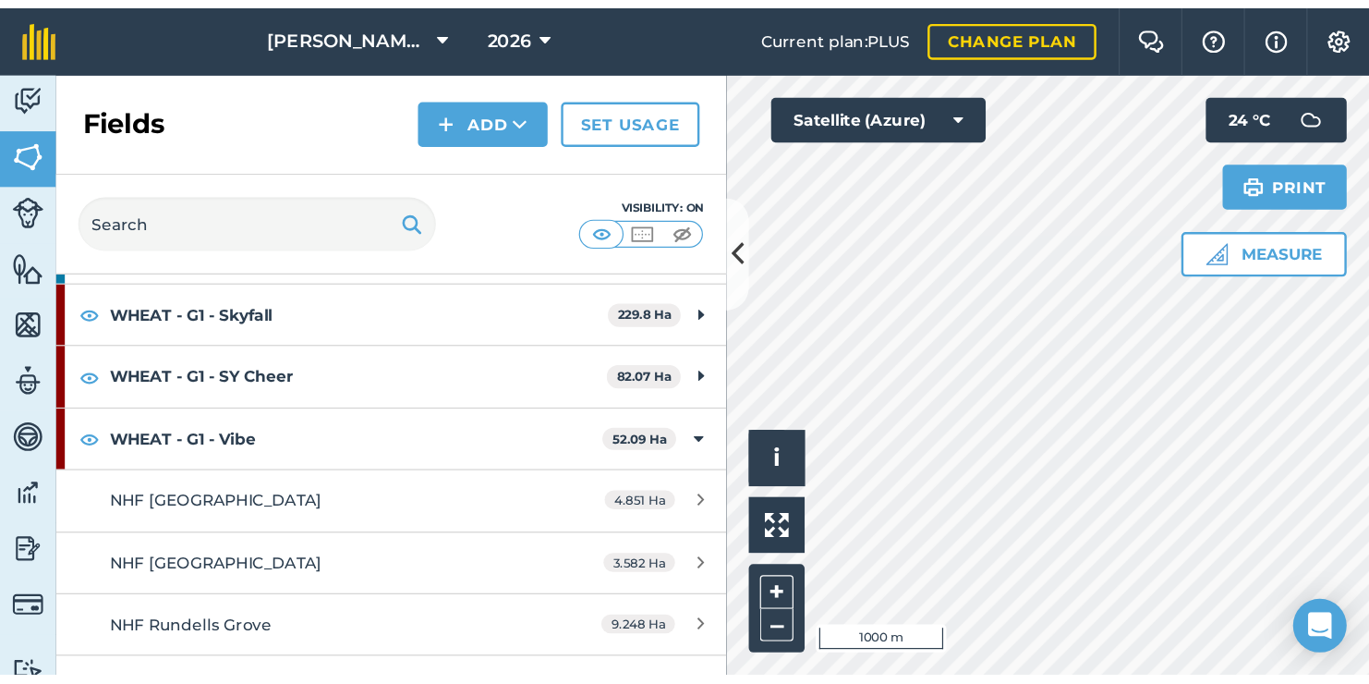
scroll to position [1136, 0]
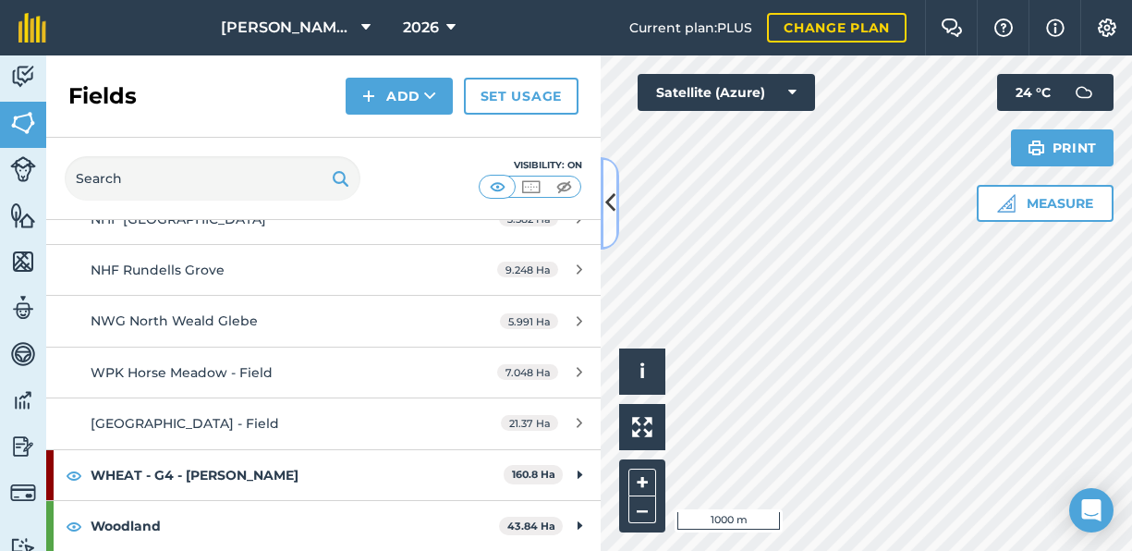
click at [616, 191] on button at bounding box center [610, 203] width 18 height 92
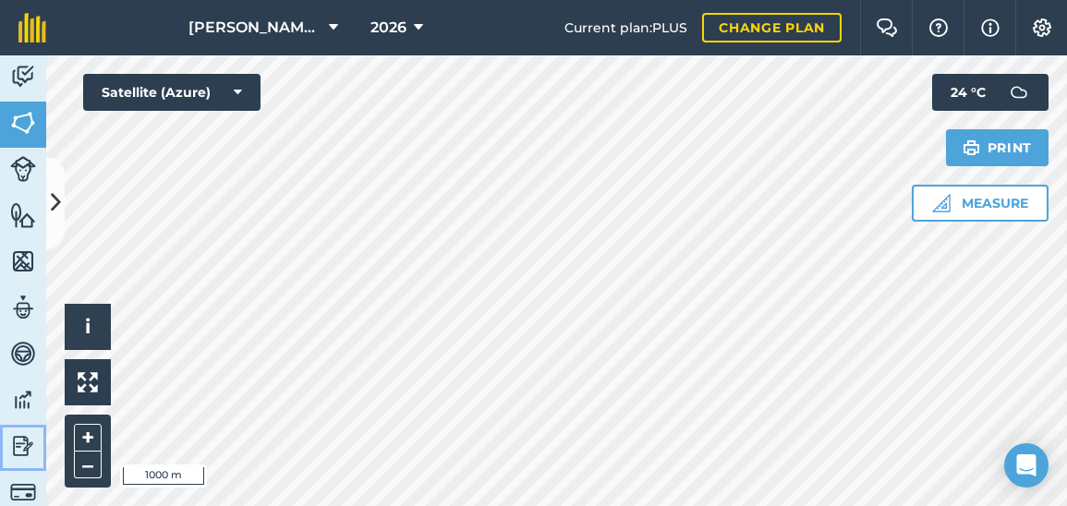
click at [17, 450] on img at bounding box center [23, 446] width 26 height 28
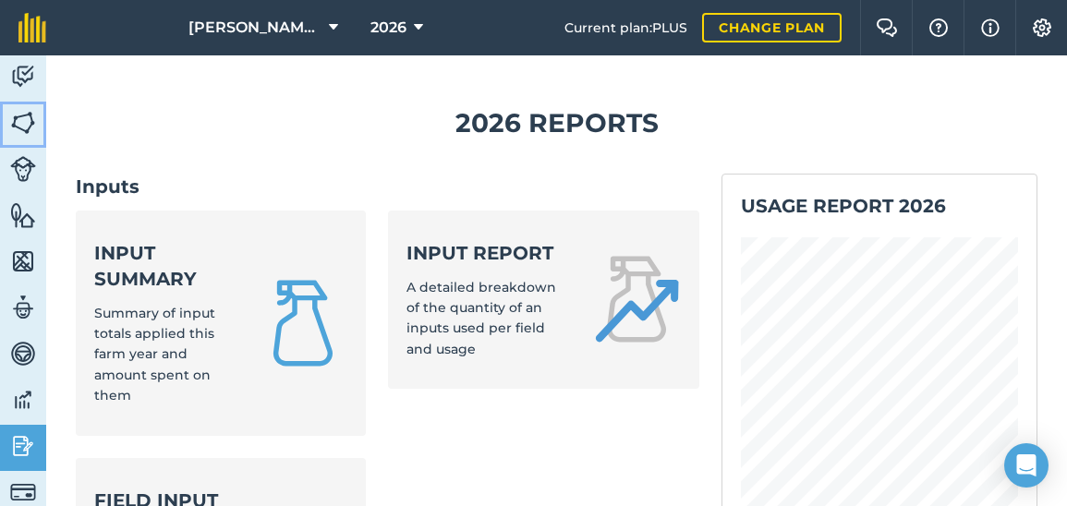
click at [27, 115] on img at bounding box center [23, 123] width 26 height 28
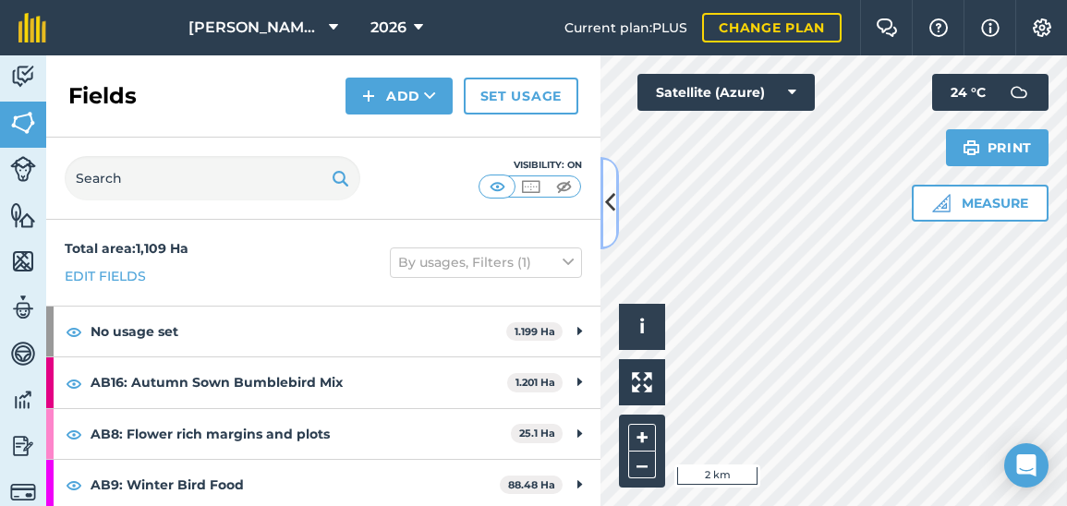
click at [602, 203] on button at bounding box center [610, 203] width 18 height 92
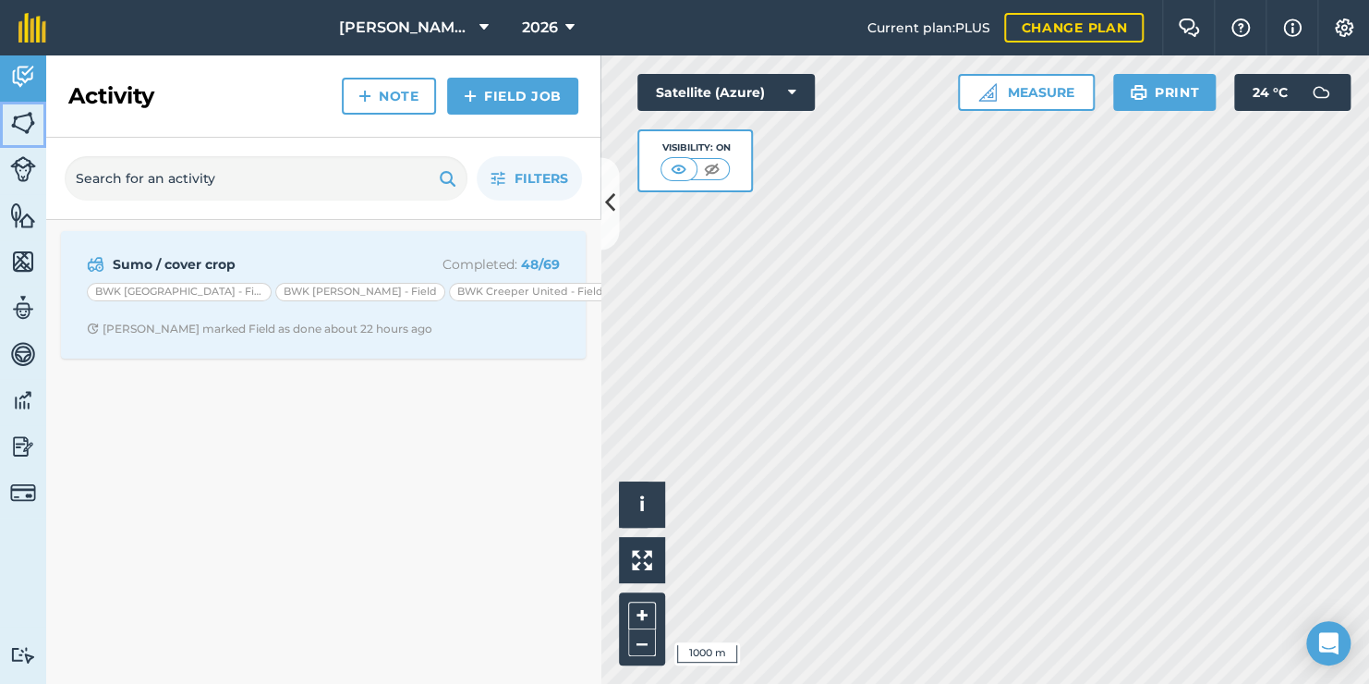
click at [30, 124] on img at bounding box center [23, 123] width 26 height 28
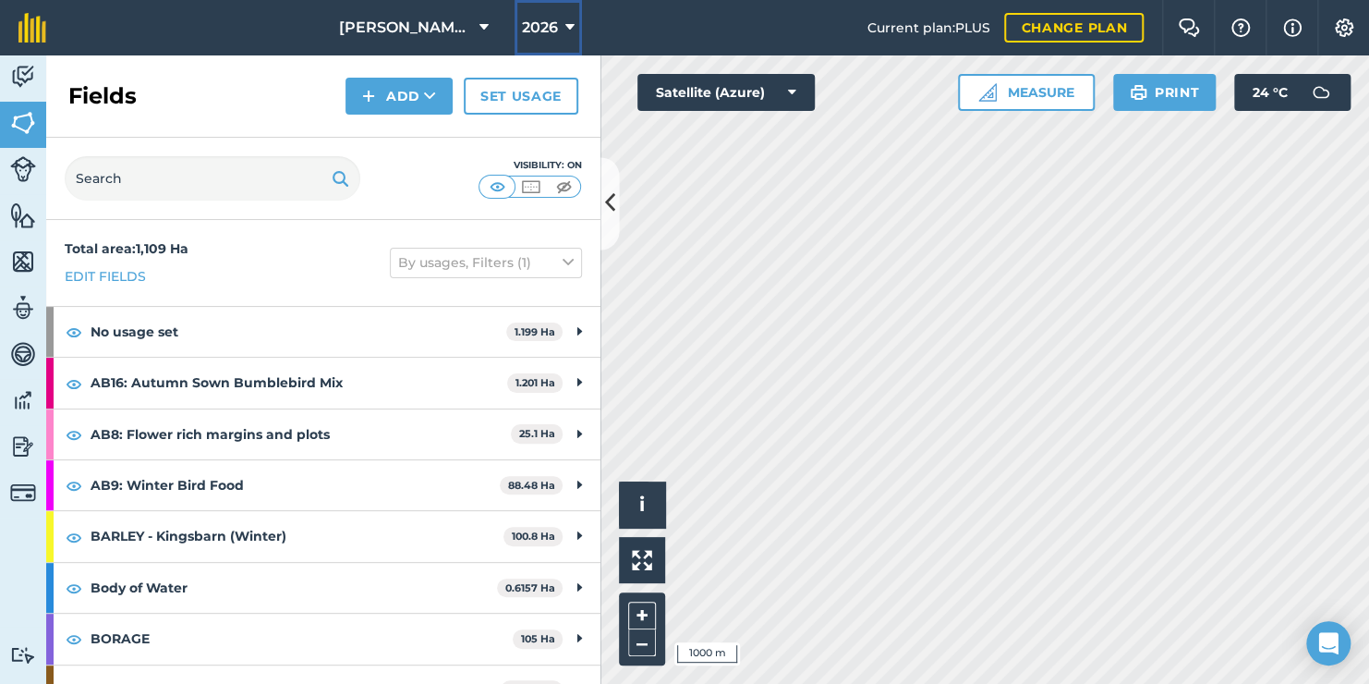
click at [526, 30] on span "2026" at bounding box center [540, 28] width 36 height 22
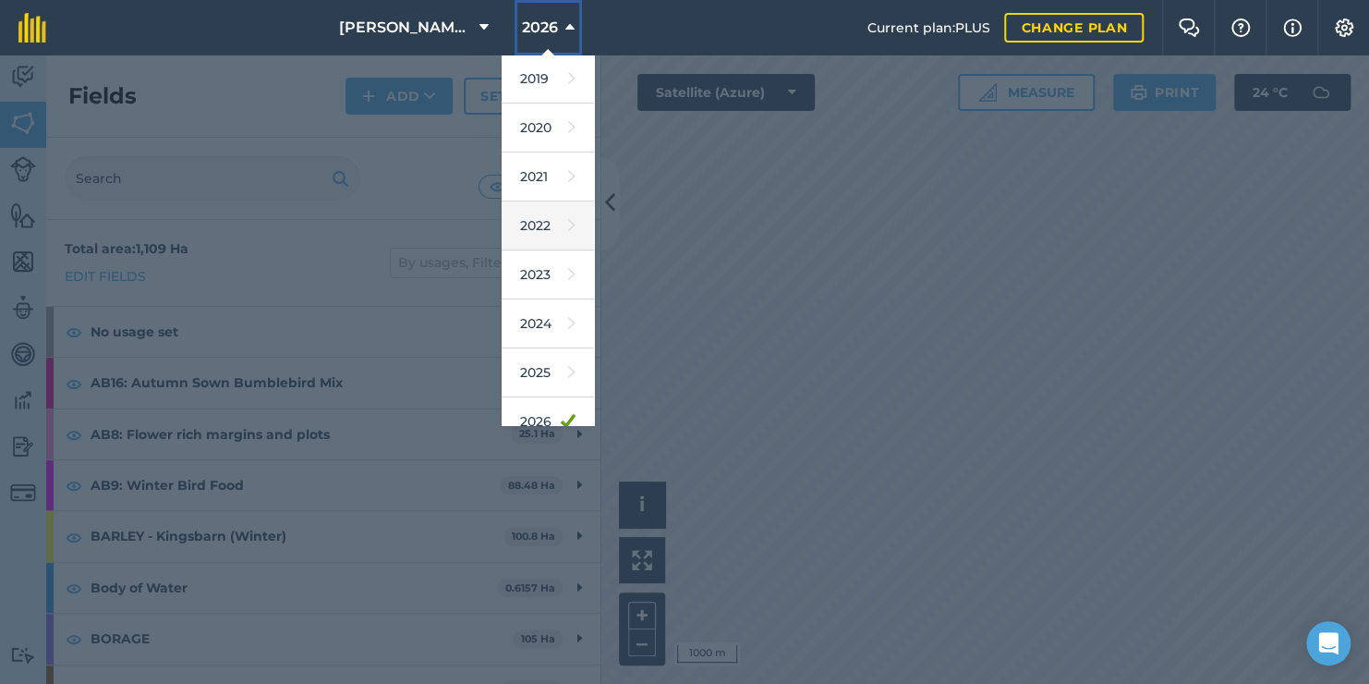
scroll to position [100, 0]
click at [534, 386] on link "2025" at bounding box center [548, 371] width 92 height 49
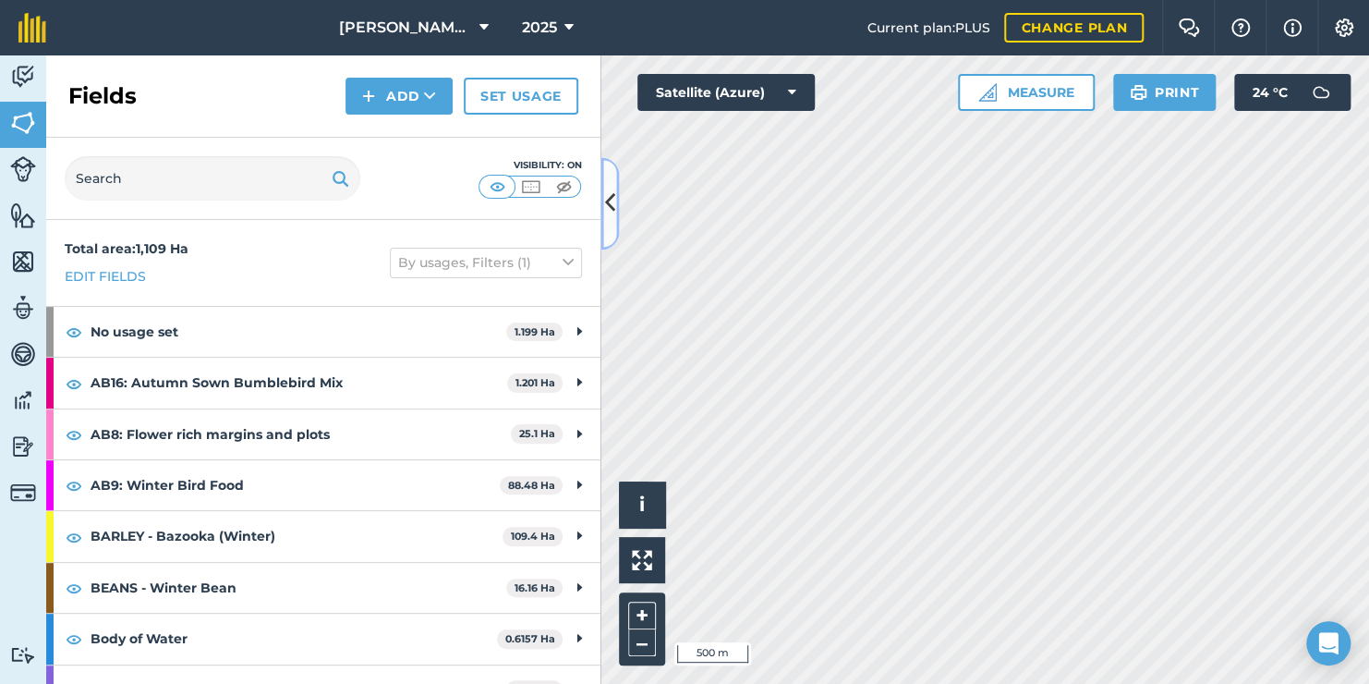
click at [611, 230] on button at bounding box center [610, 203] width 18 height 92
